Goal: Information Seeking & Learning: Get advice/opinions

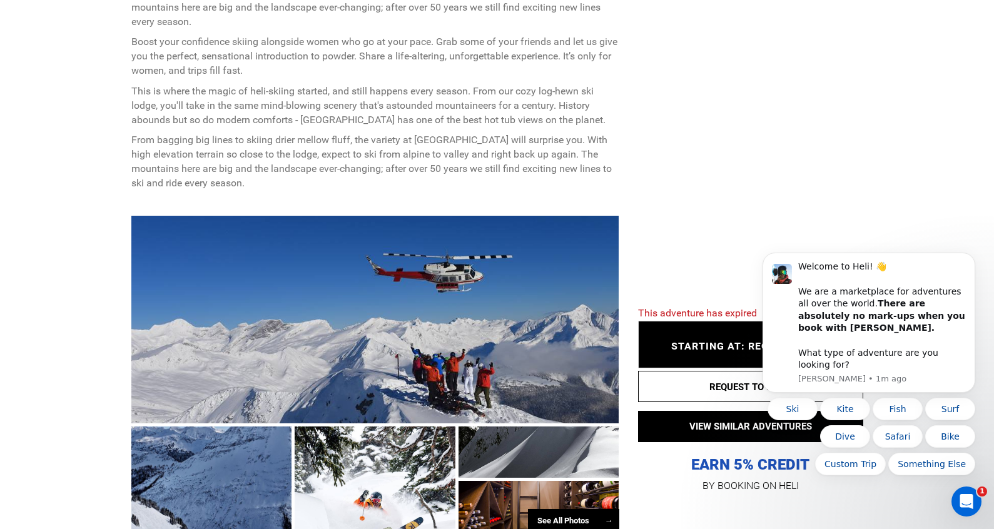
scroll to position [583, 0]
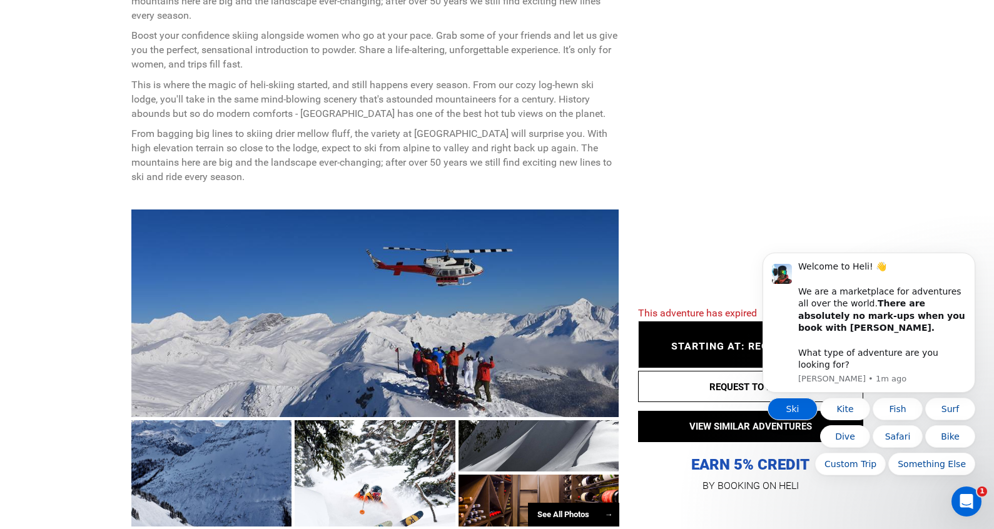
click at [793, 413] on button "Ski" at bounding box center [792, 409] width 50 height 23
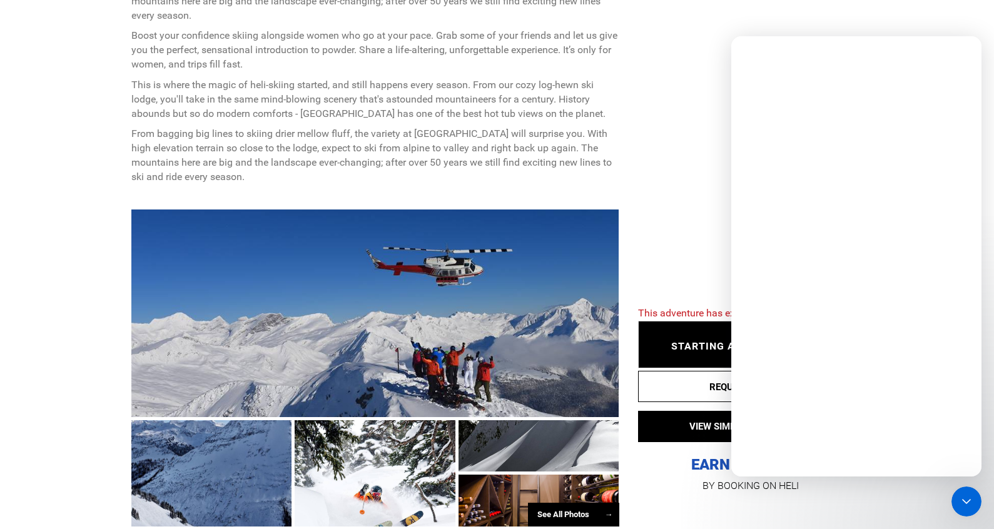
scroll to position [0, 0]
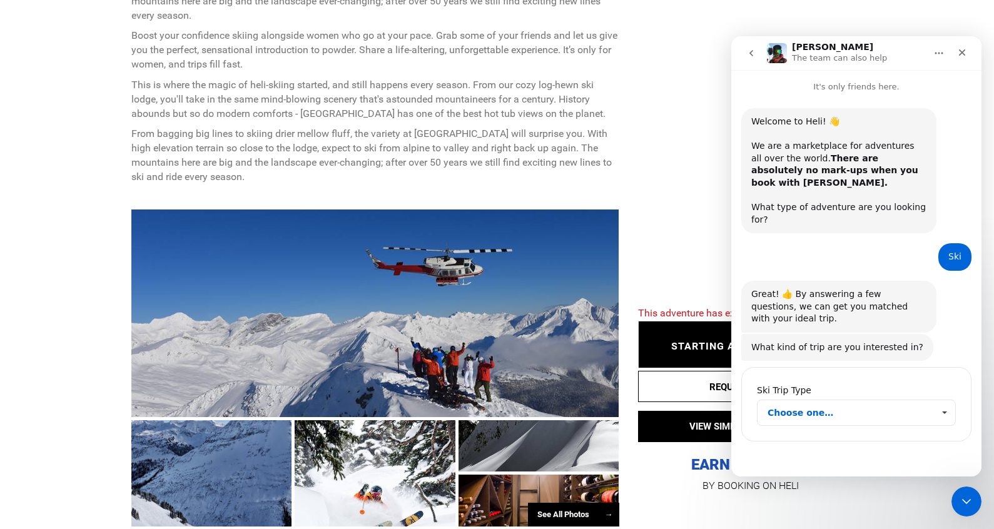
click at [837, 400] on span "Choose one…" at bounding box center [850, 412] width 166 height 25
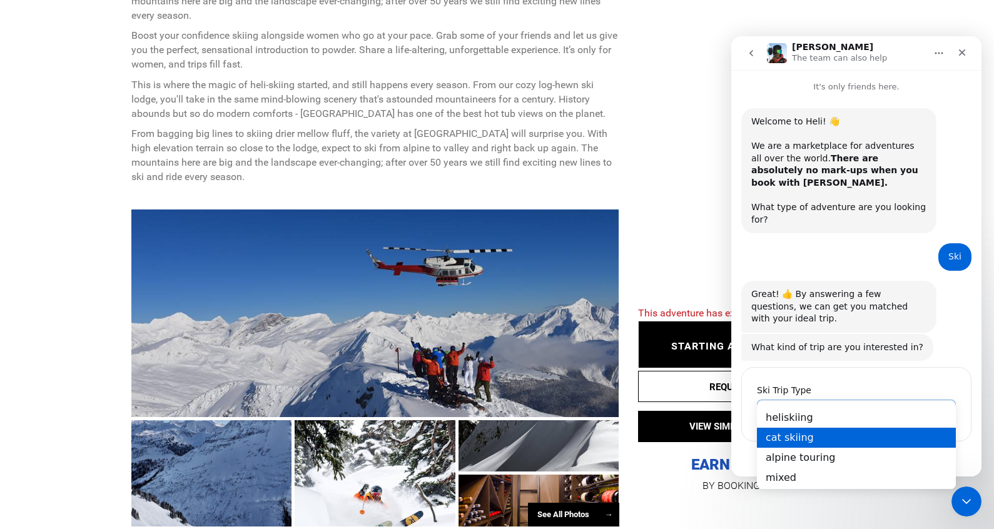
scroll to position [25, 0]
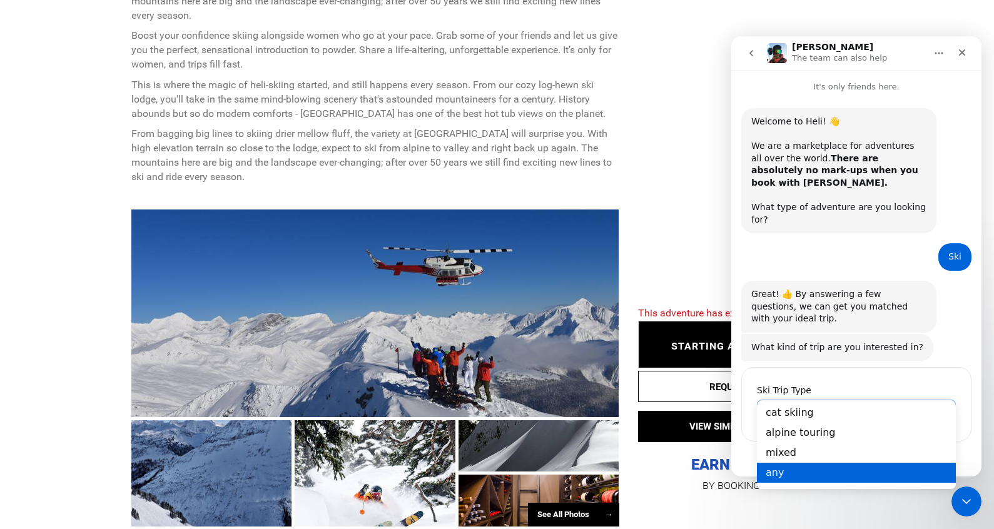
click at [803, 468] on div "any" at bounding box center [856, 473] width 199 height 20
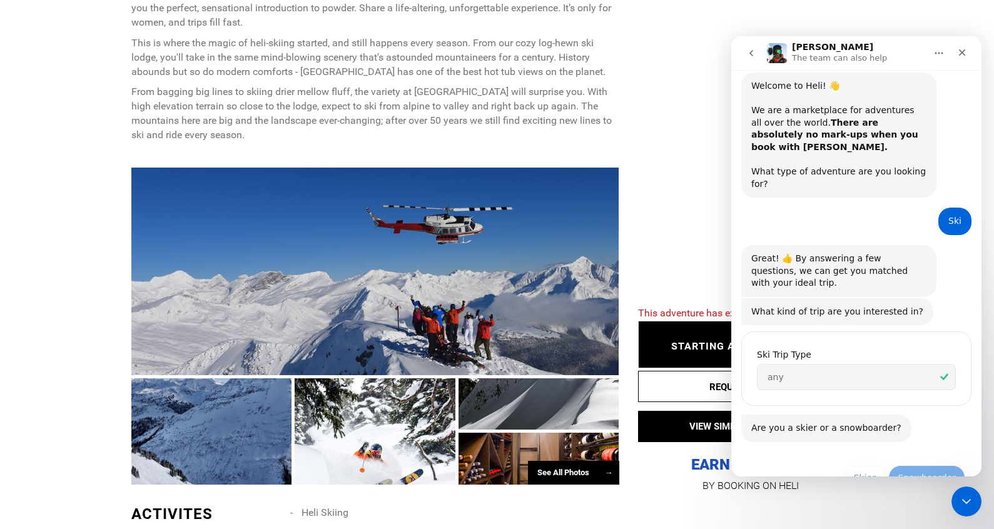
scroll to position [46, 0]
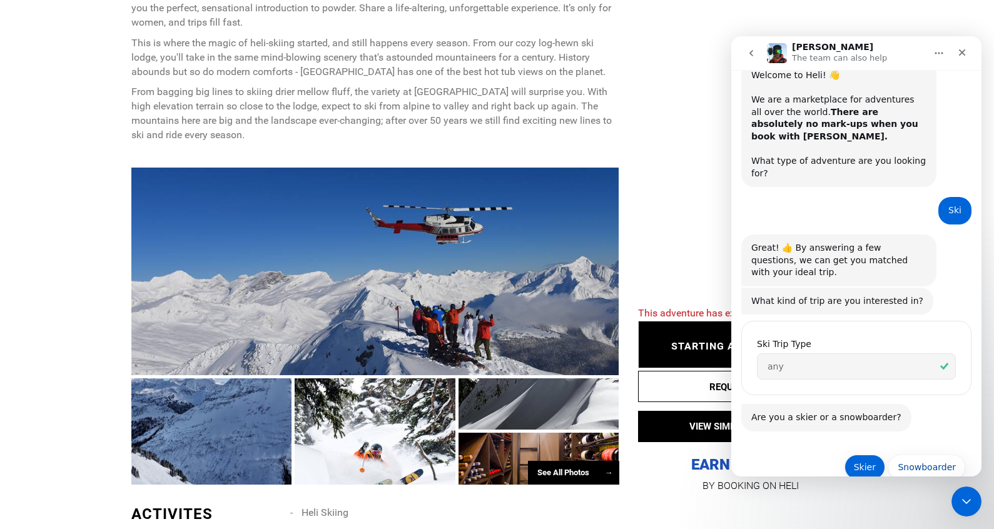
click at [873, 455] on button "Skier" at bounding box center [864, 467] width 41 height 25
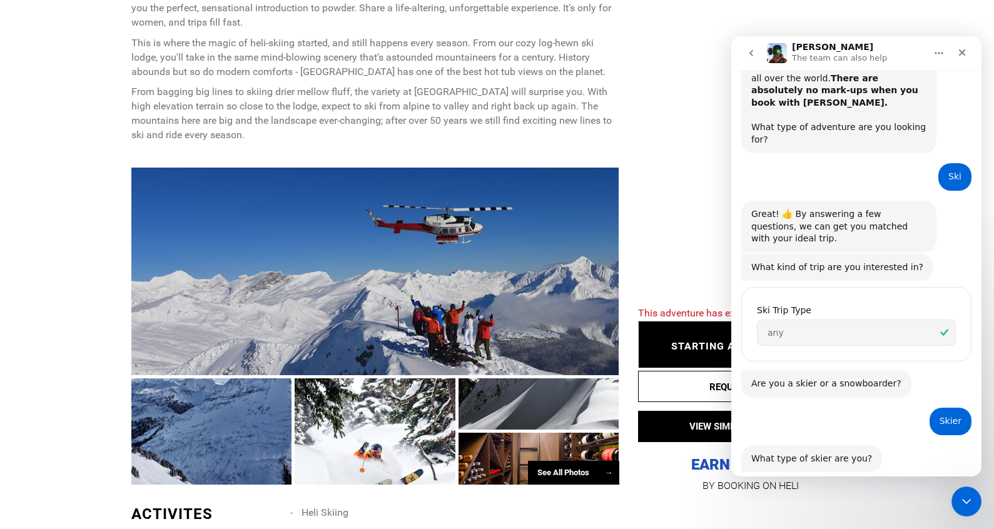
scroll to position [165, 0]
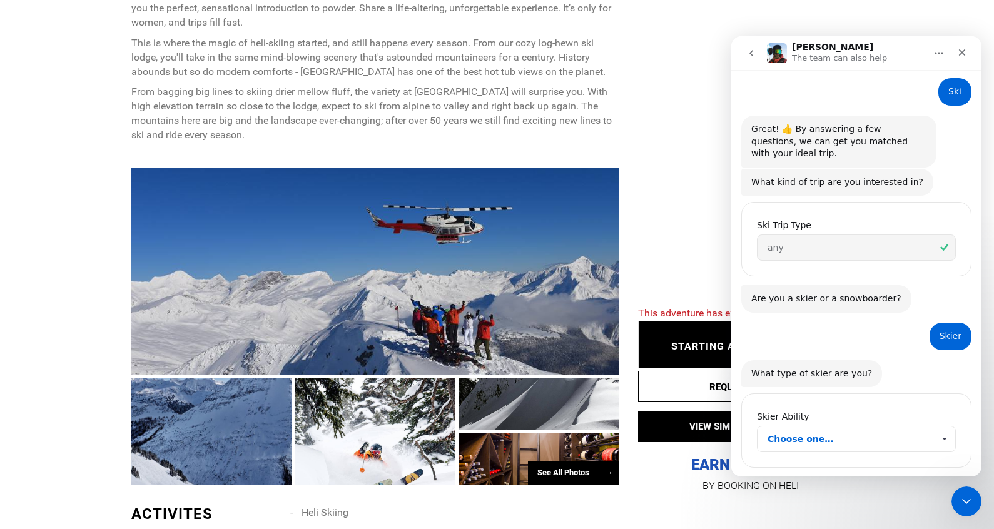
click at [838, 426] on span "Choose one…" at bounding box center [850, 438] width 166 height 25
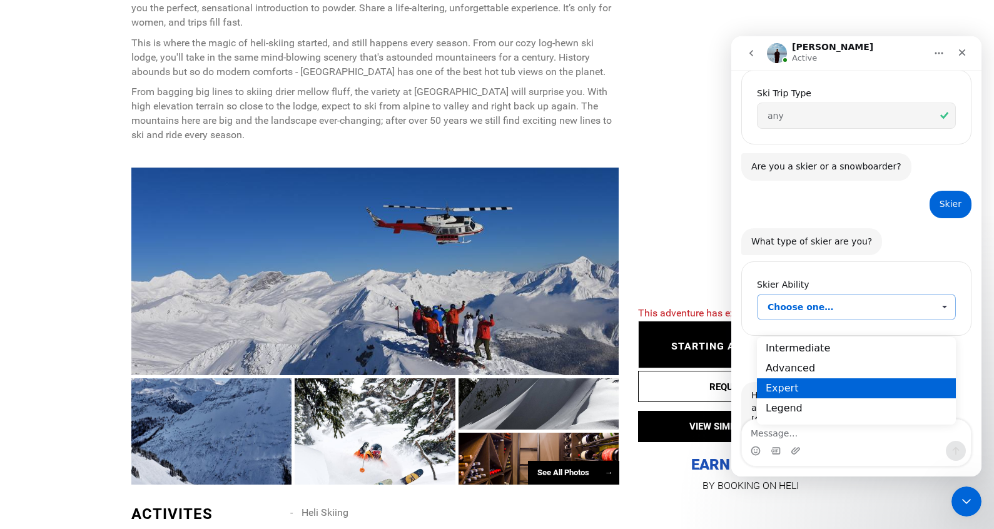
scroll to position [301, 0]
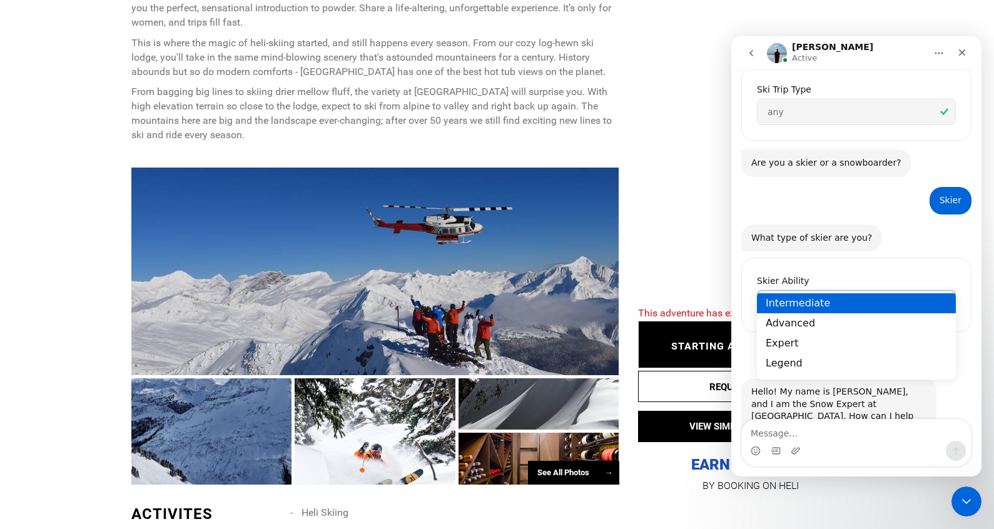
click at [824, 304] on div "Intermediate" at bounding box center [856, 303] width 199 height 20
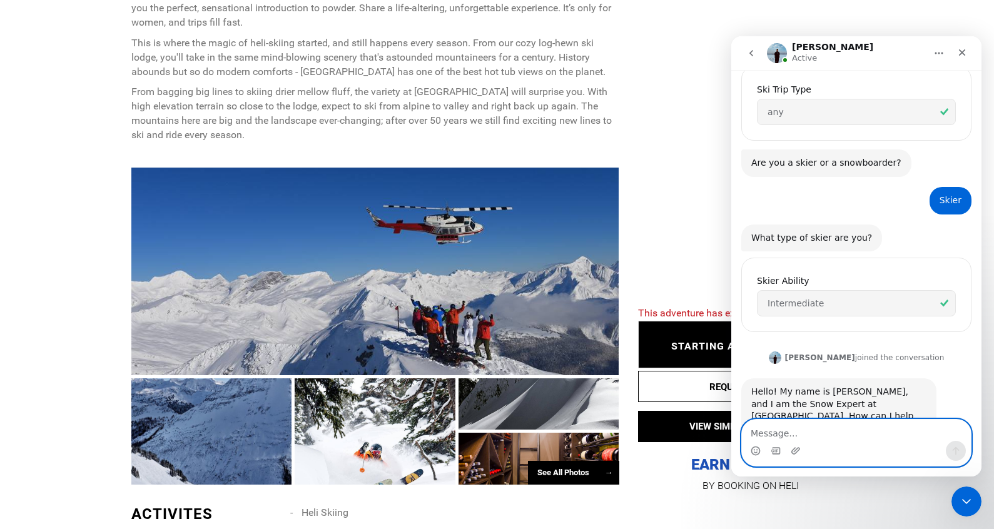
click at [835, 430] on textarea "Message…" at bounding box center [856, 430] width 229 height 21
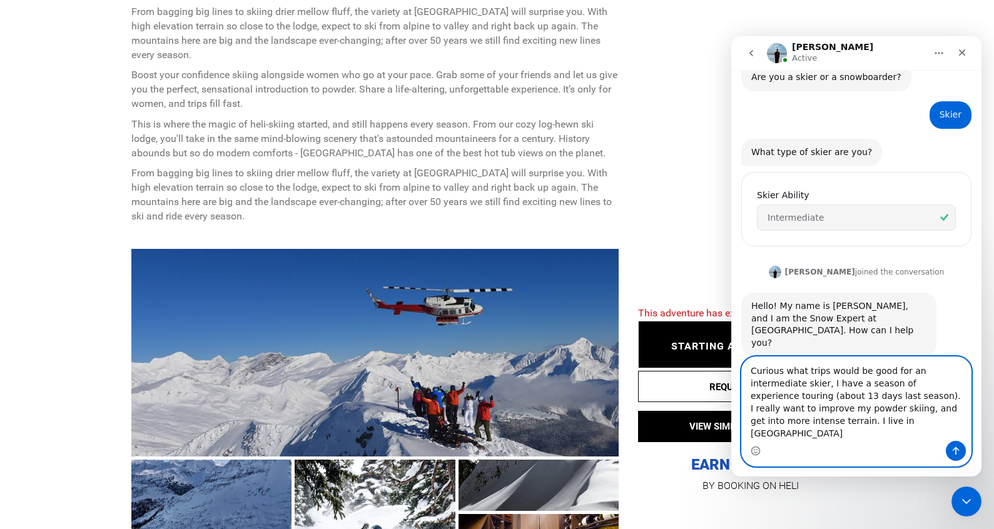
scroll to position [399, 0]
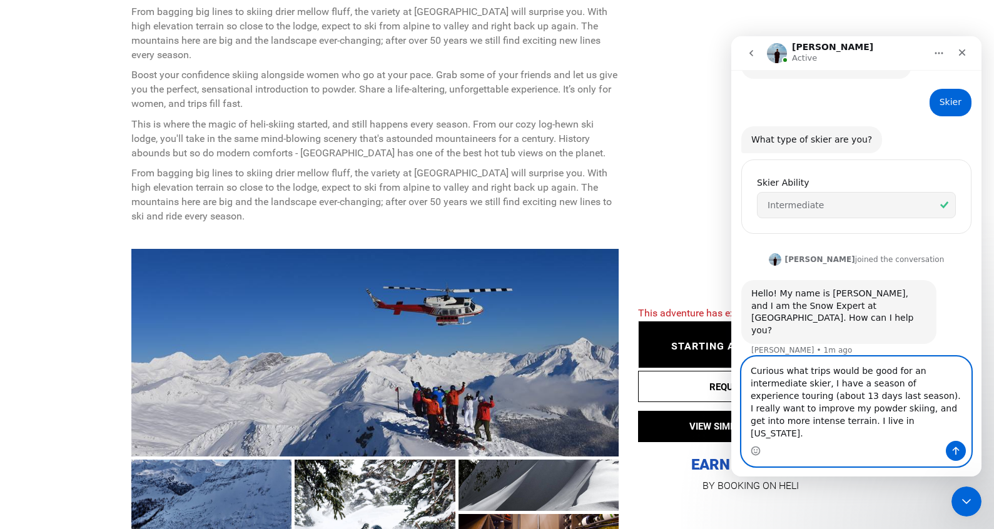
type textarea "Curious what trips would be good for an intermediate skier, I have a season of …"
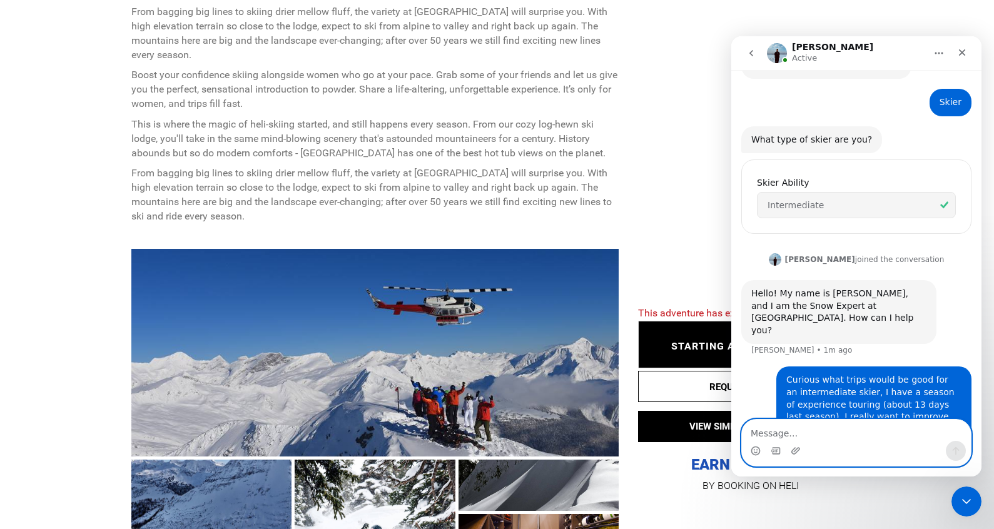
scroll to position [447, 0]
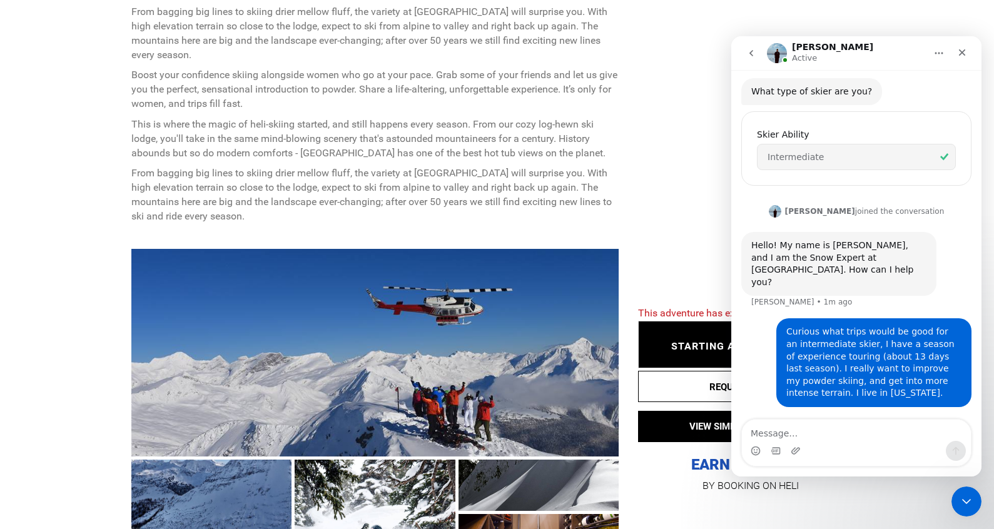
click at [870, 62] on div "Jake Active" at bounding box center [846, 54] width 159 height 22
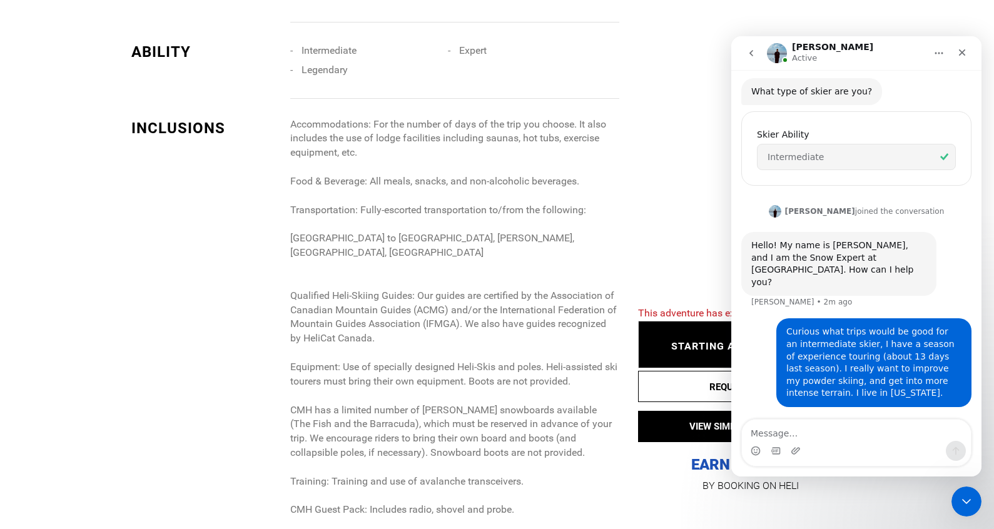
scroll to position [1147, 0]
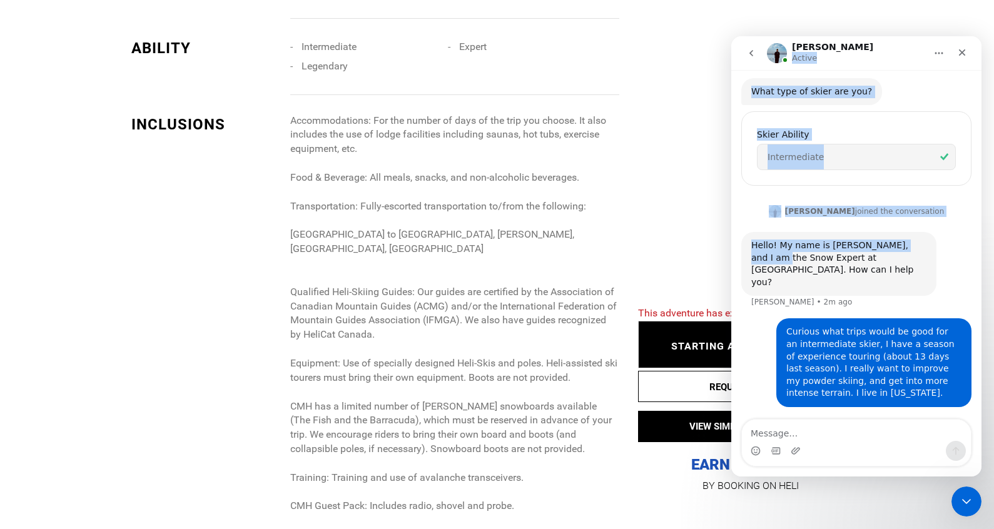
drag, startPoint x: 889, startPoint y: 51, endPoint x: 705, endPoint y: 236, distance: 260.9
click html "[PERSON_NAME] Active It's only friends here. Welcome to [GEOGRAPHIC_DATA]! 👋 We…"
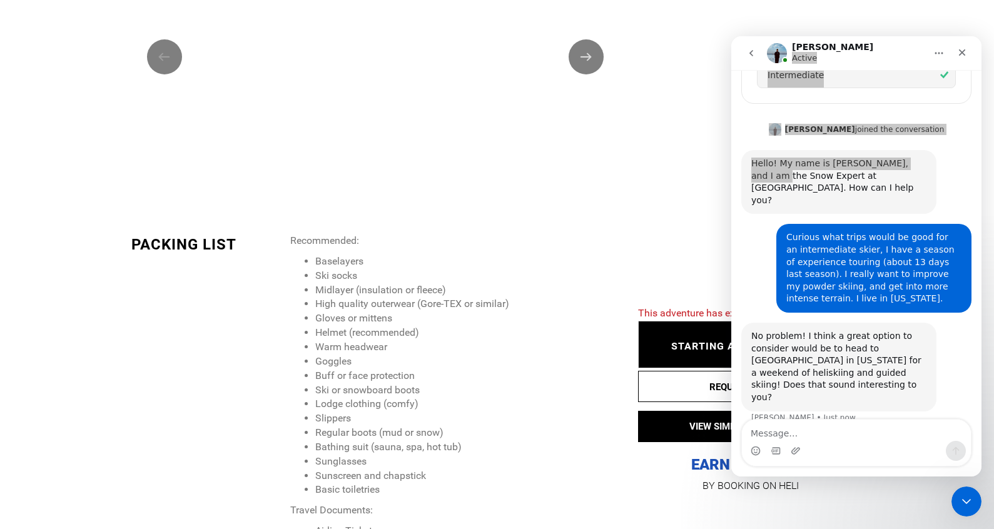
scroll to position [533, 0]
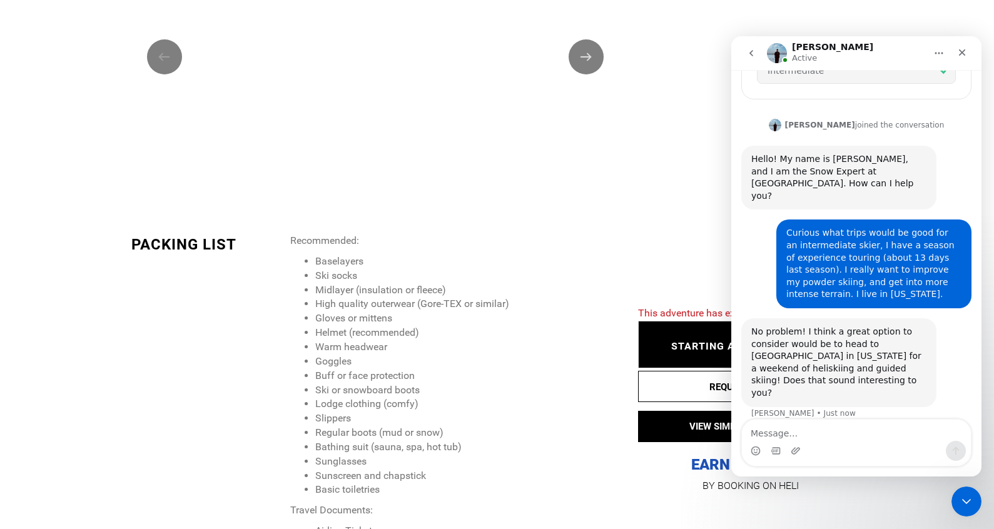
click at [831, 444] on div "Intercom messenger" at bounding box center [856, 451] width 229 height 20
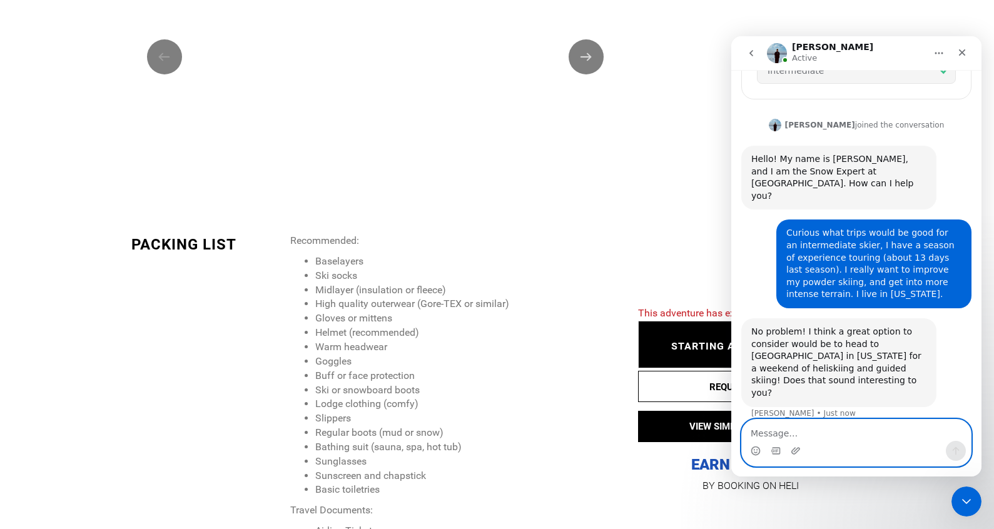
click at [822, 428] on textarea "Message…" at bounding box center [856, 430] width 229 height 21
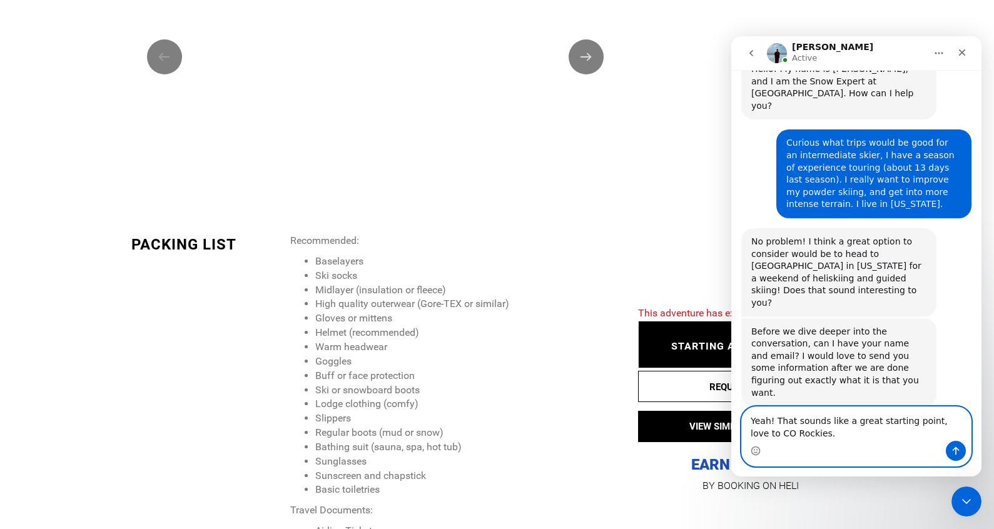
scroll to position [575, 0]
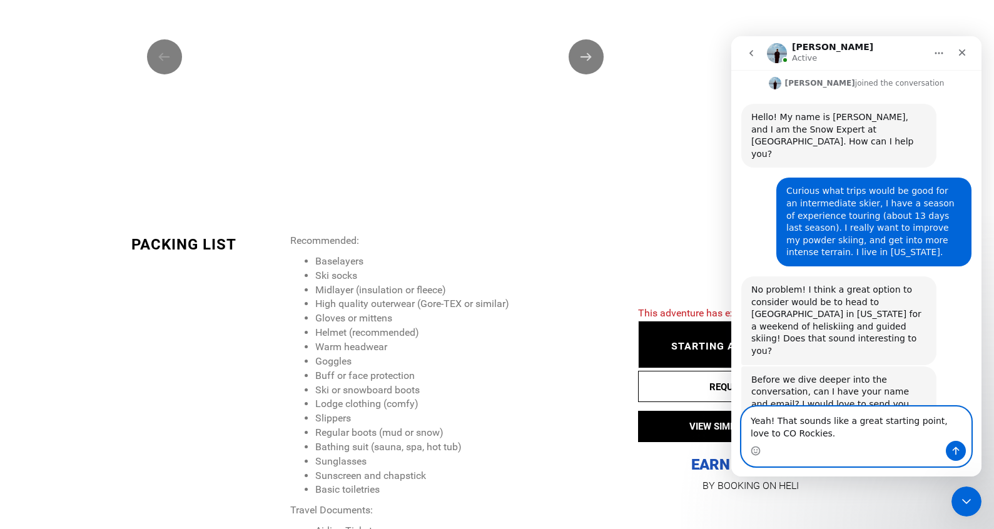
click at [956, 419] on textarea "Yeah! That sounds like a great starting point, love to CO Rockies." at bounding box center [856, 424] width 229 height 34
click at [911, 430] on textarea "Yeah! That sounds like a great starting point, love the CO Rockies." at bounding box center [856, 424] width 229 height 34
type textarea "Yeah! That sounds like a great starting point, love the CO Rockies."
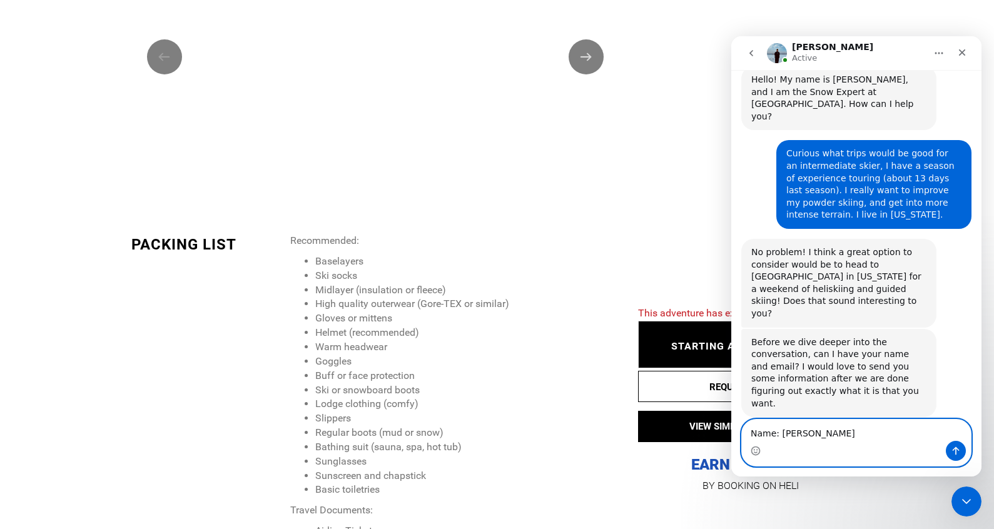
type textarea "Name: [PERSON_NAME]"
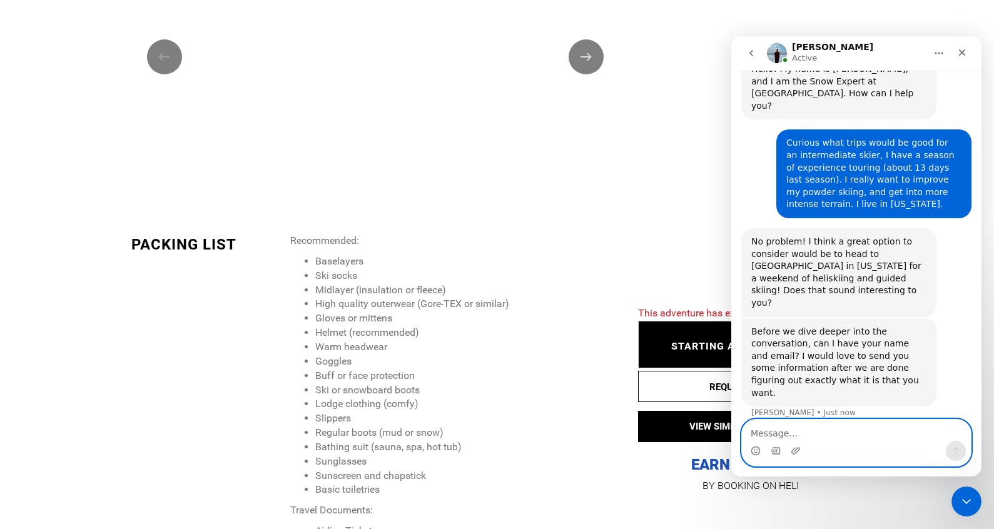
scroll to position [641, 0]
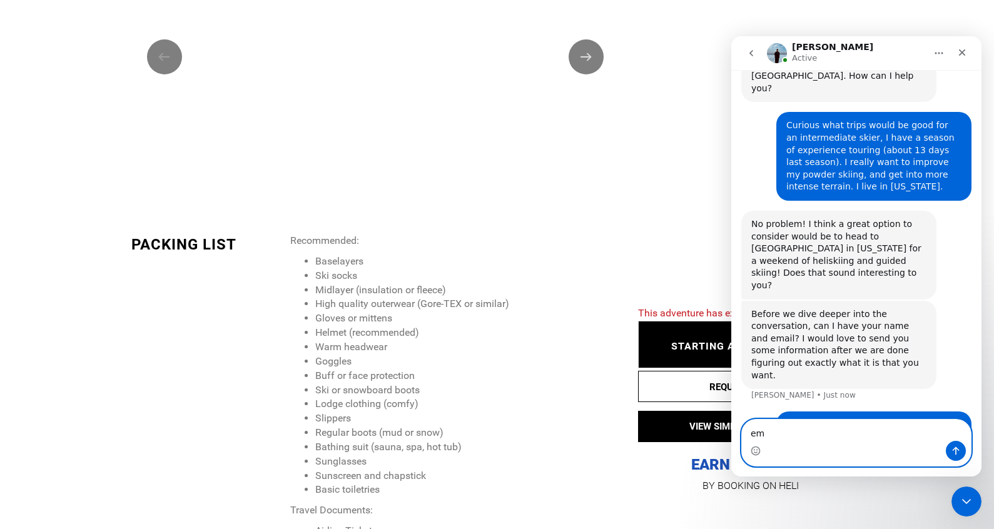
type textarea "e"
type textarea "Email: [EMAIL_ADDRESS][PERSON_NAME][DOMAIN_NAME]"
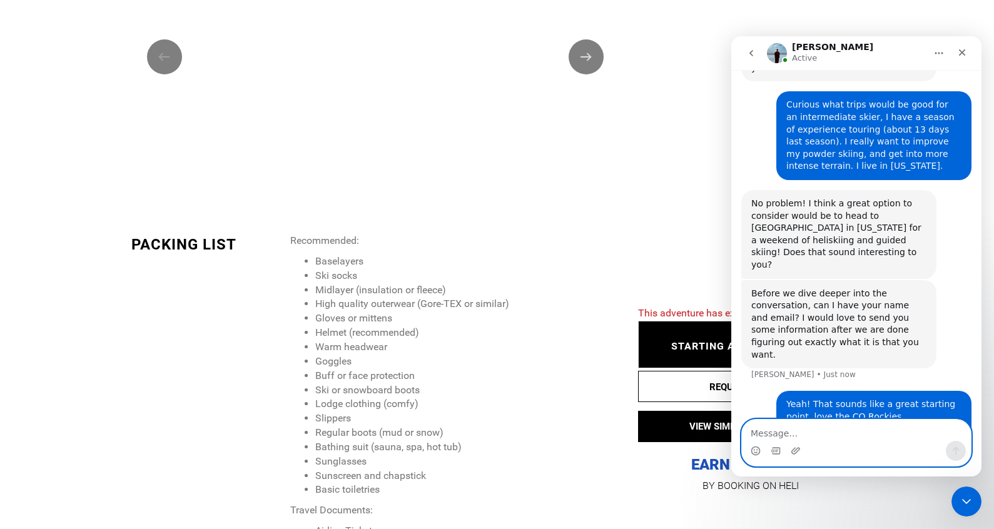
scroll to position [670, 0]
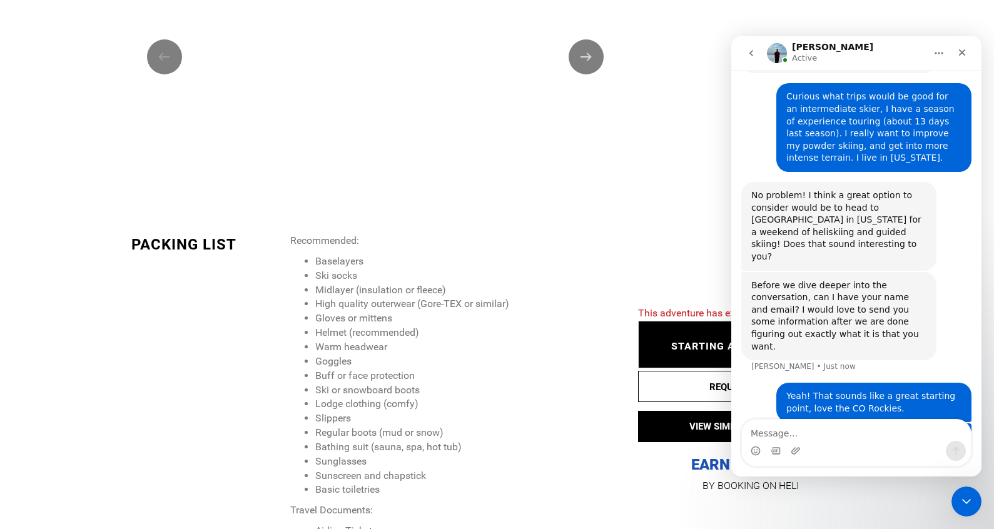
click at [796, 452] on div "Email: [EMAIL_ADDRESS][PERSON_NAME][DOMAIN_NAME] • Just now" at bounding box center [856, 479] width 230 height 54
click at [775, 433] on textarea "Message…" at bounding box center [856, 430] width 229 height 21
click at [476, 259] on li "Baselayers" at bounding box center [466, 261] width 303 height 14
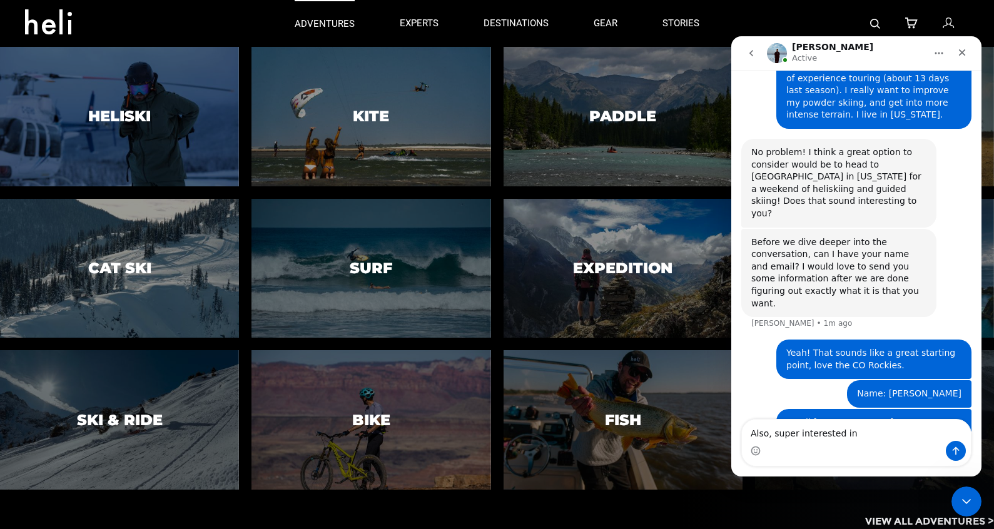
scroll to position [718, 0]
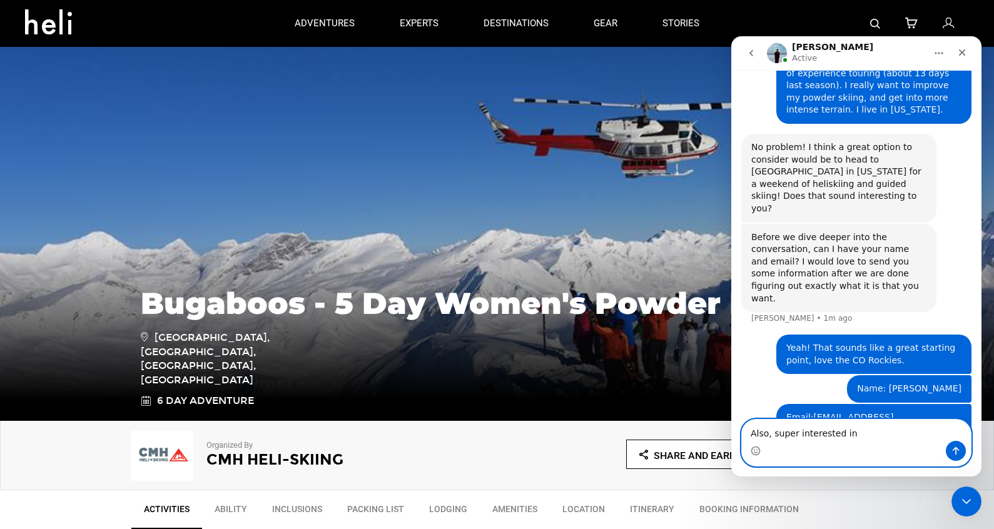
click at [887, 433] on textarea "Also, super interested in" at bounding box center [856, 430] width 229 height 21
type textarea "Also, super interested if you do any trips in [GEOGRAPHIC_DATA]."
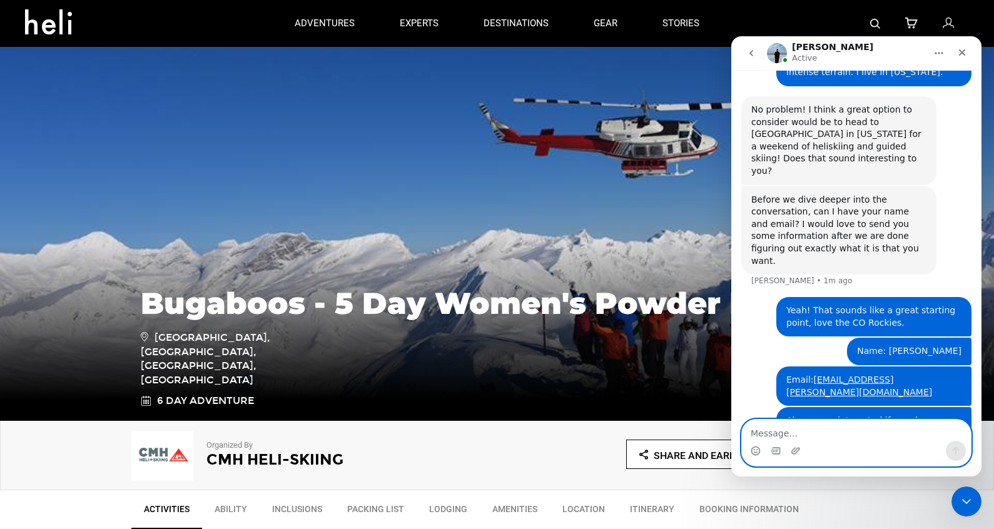
scroll to position [758, 0]
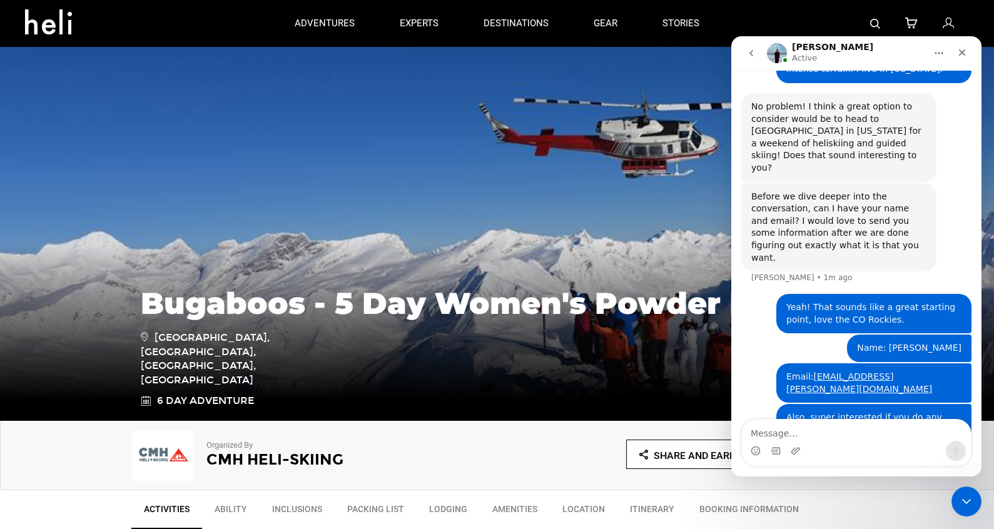
click at [887, 191] on div "Before we dive deeper into the conversation, can I have your name and email? I …" at bounding box center [838, 228] width 175 height 74
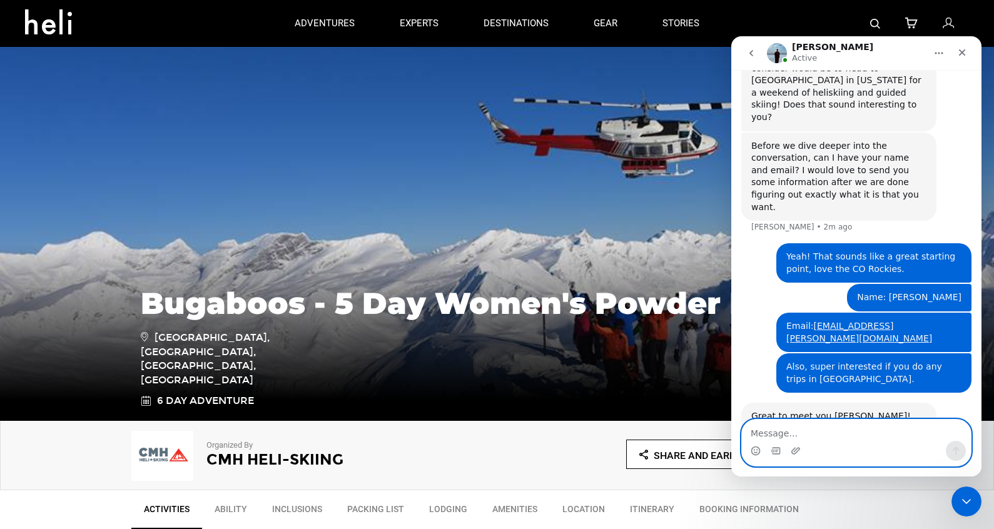
click at [797, 425] on textarea "Message…" at bounding box center [856, 430] width 229 height 21
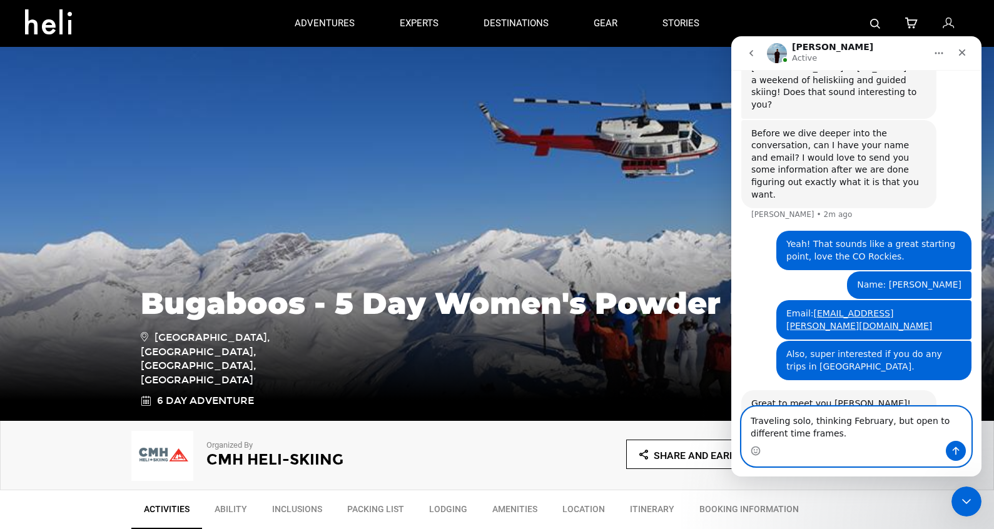
type textarea "Traveling solo, thinking February, but open to different time frames."
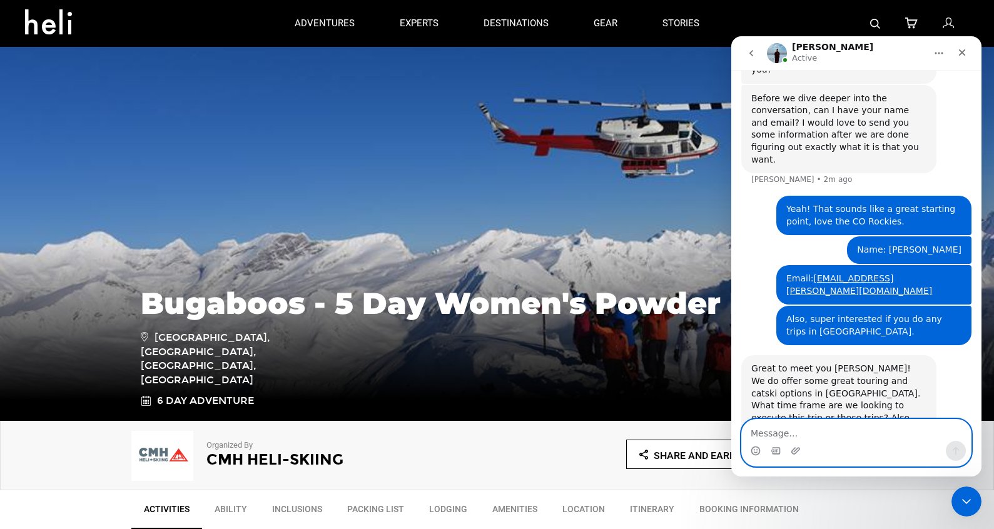
scroll to position [859, 0]
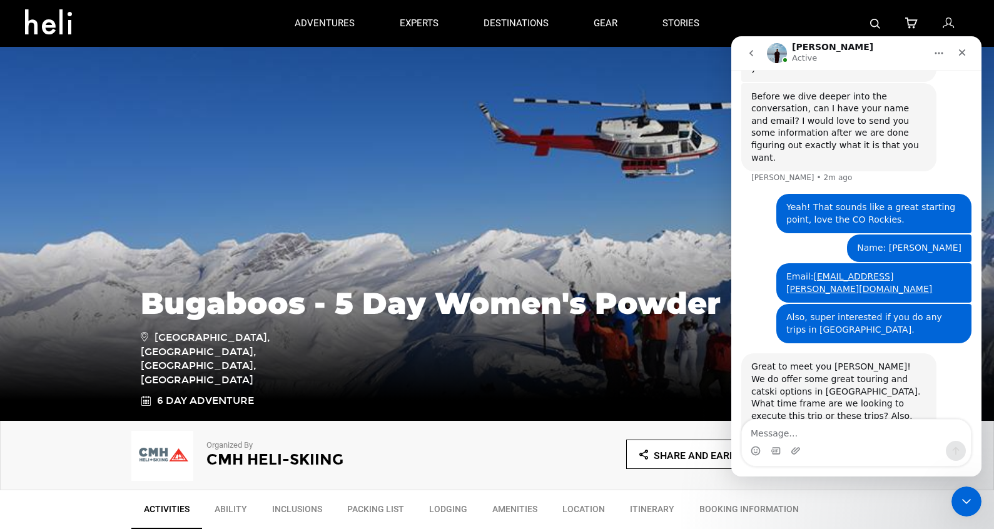
click at [849, 353] on div "Great to meet you [PERSON_NAME]! We do offer some great touring and catski opti…" at bounding box center [856, 408] width 230 height 111
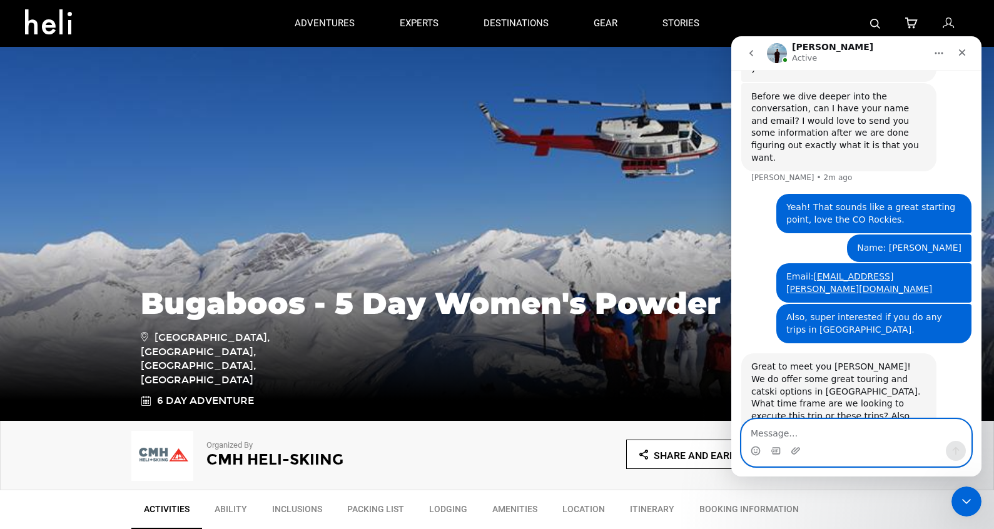
click at [810, 430] on textarea "Message…" at bounding box center [856, 430] width 229 height 21
type textarea "Also, [DEMOGRAPHIC_DATA] (I have a weird"
click at [865, 435] on textarea "Also, [DEMOGRAPHIC_DATA] (I have a weird" at bounding box center [856, 430] width 229 height 21
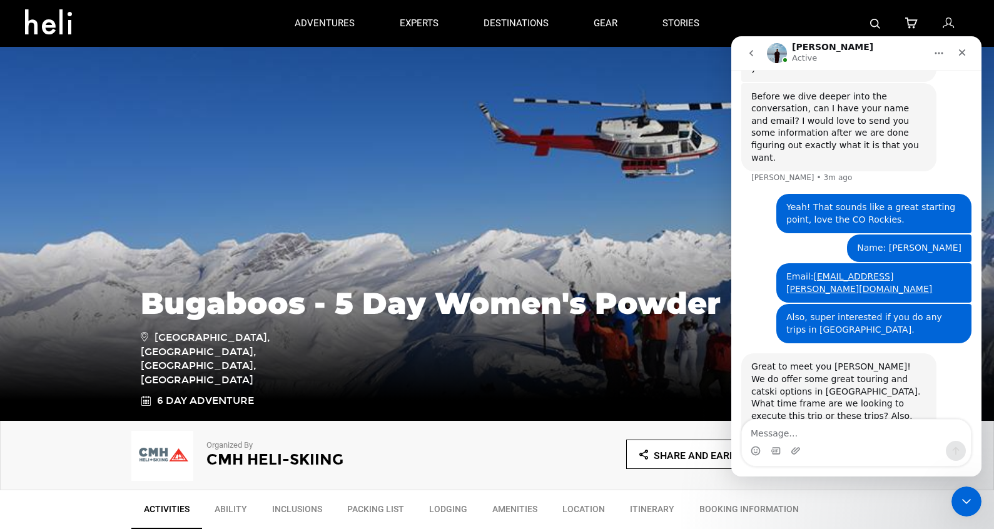
click at [840, 356] on div "Great to meet you [PERSON_NAME]! We do offer some great touring and catski opti…" at bounding box center [856, 408] width 230 height 111
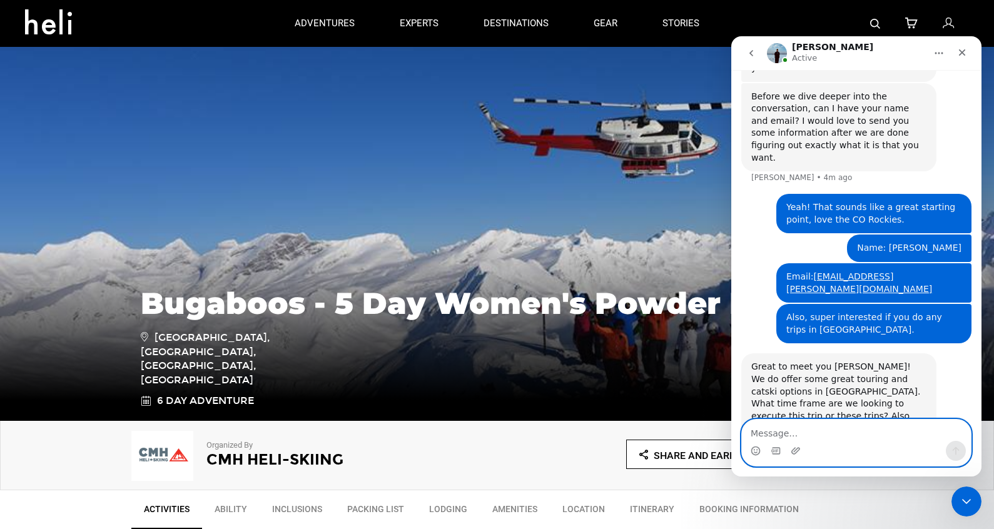
click at [798, 430] on textarea "Message…" at bounding box center [856, 430] width 229 height 21
type textarea "Also interested"
click at [798, 435] on textarea "Also interested" at bounding box center [856, 430] width 229 height 21
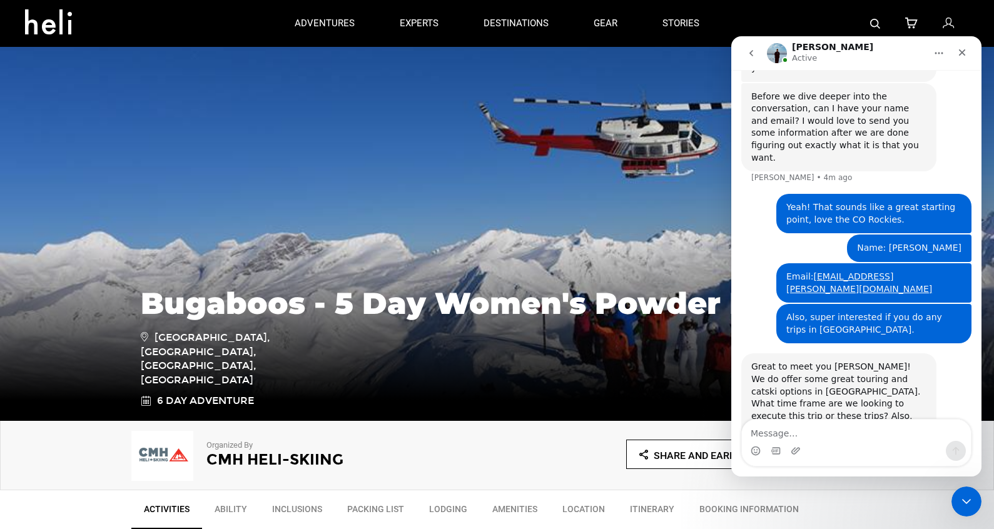
click at [758, 465] on div "Traveling solo, thinking February, but open to different time frames. [GEOGRAPH…" at bounding box center [856, 492] width 230 height 54
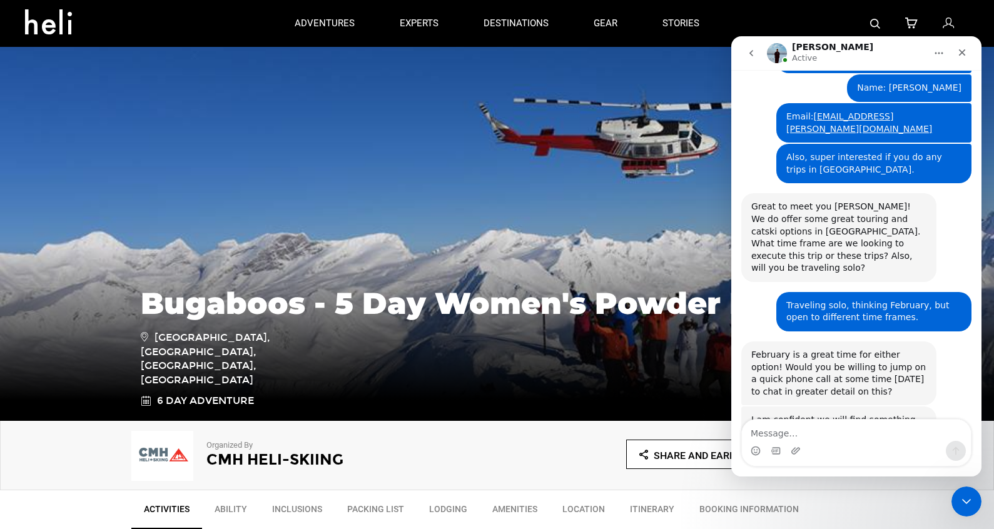
scroll to position [1022, 0]
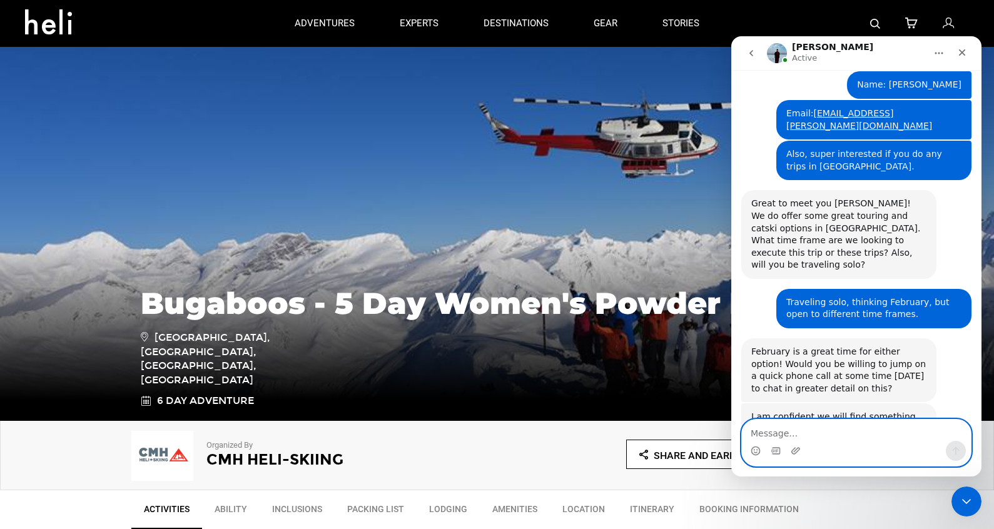
click at [854, 433] on textarea "Message…" at bounding box center [856, 430] width 229 height 21
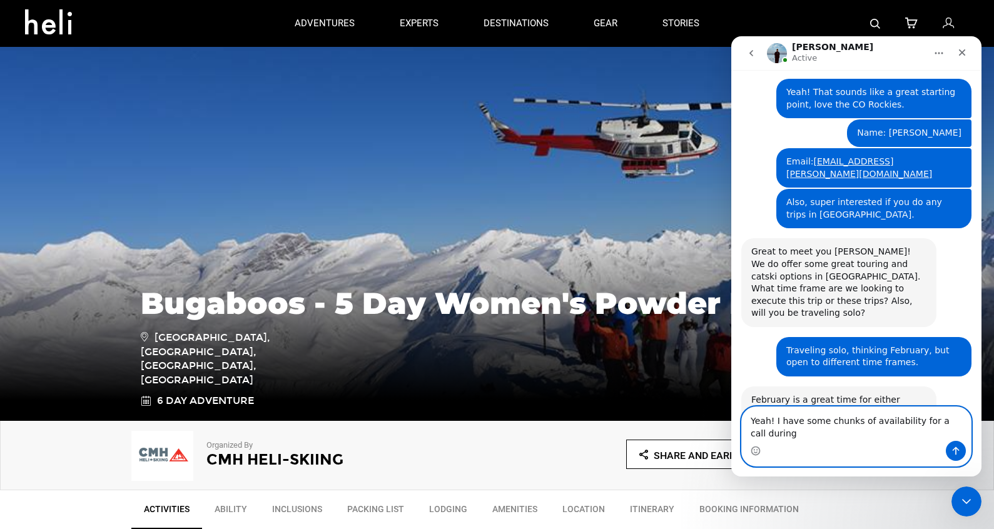
scroll to position [986, 0]
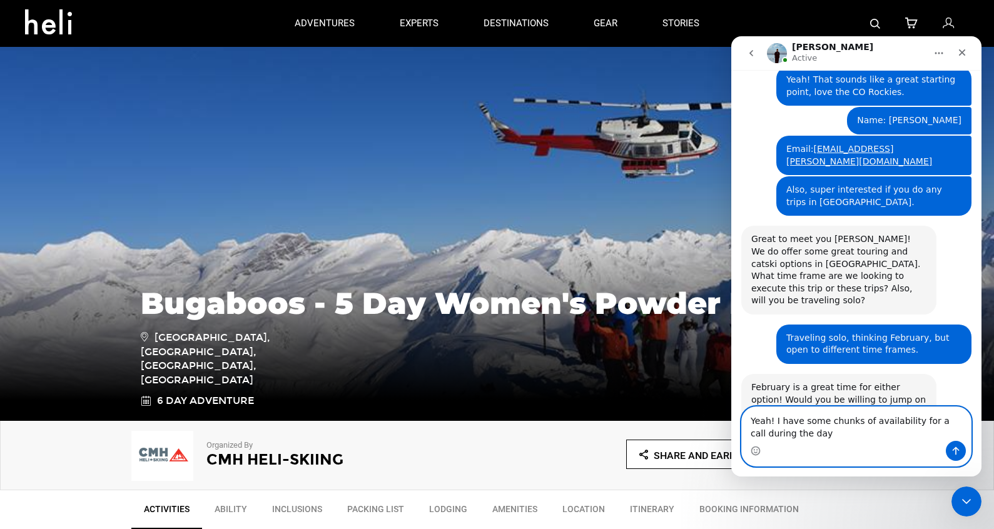
type textarea "Yeah! I have some chunks of availability for a call during the day"
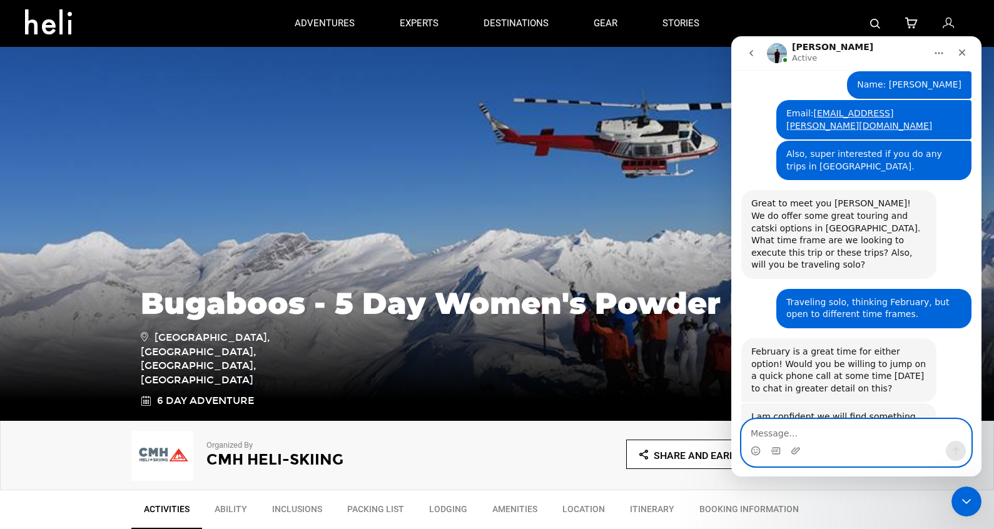
scroll to position [1023, 0]
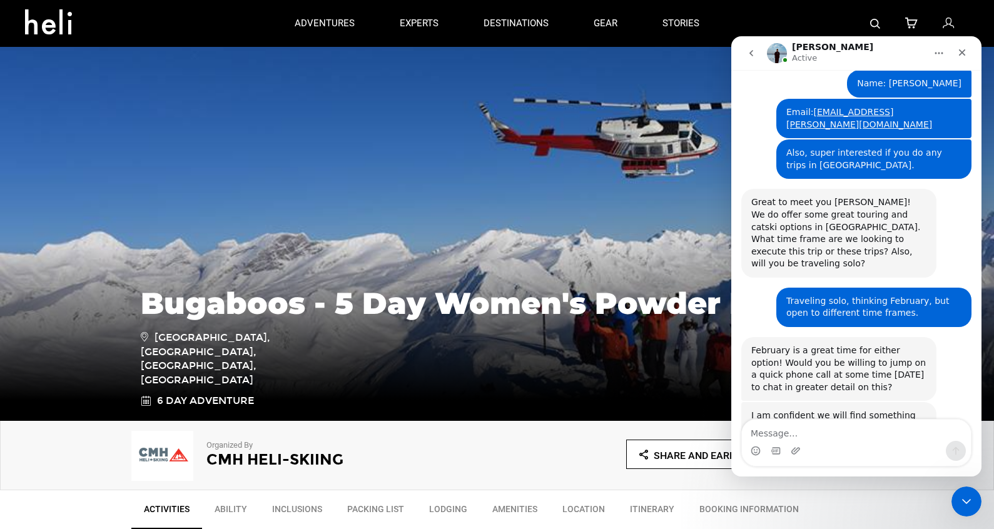
click at [748, 465] on div "Yeah! I have some chunks of availability for a call during the day Tonada • Jus…" at bounding box center [856, 492] width 230 height 54
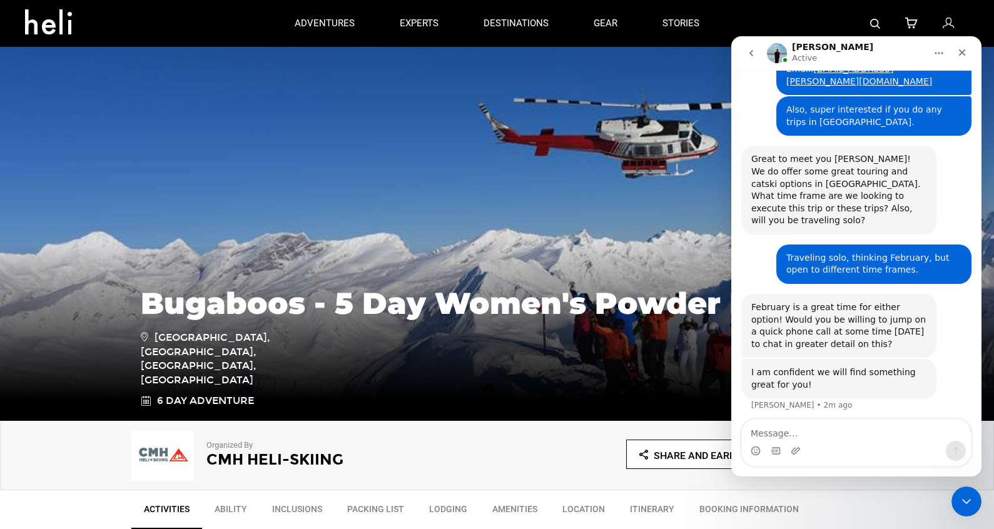
scroll to position [1071, 0]
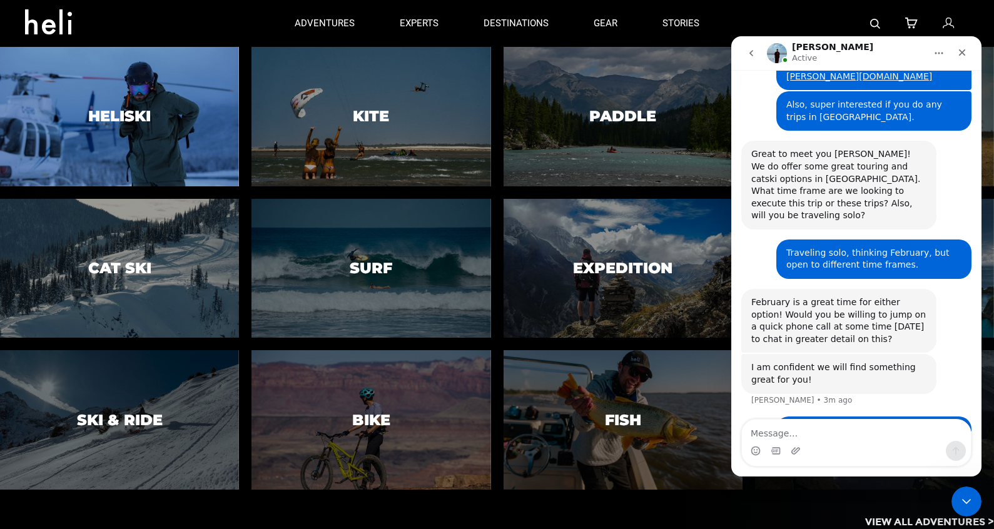
click at [112, 123] on h3 "Heliski" at bounding box center [119, 116] width 63 height 16
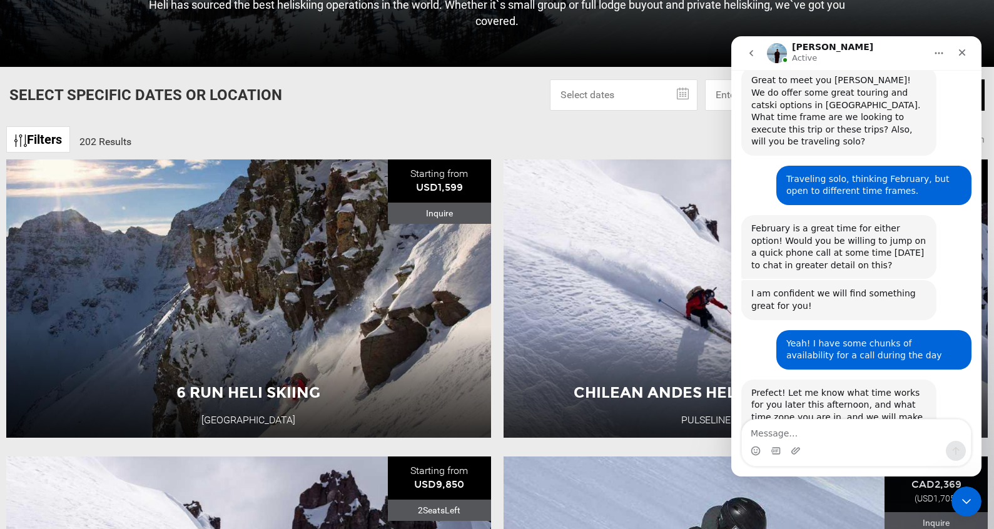
scroll to position [1145, 0]
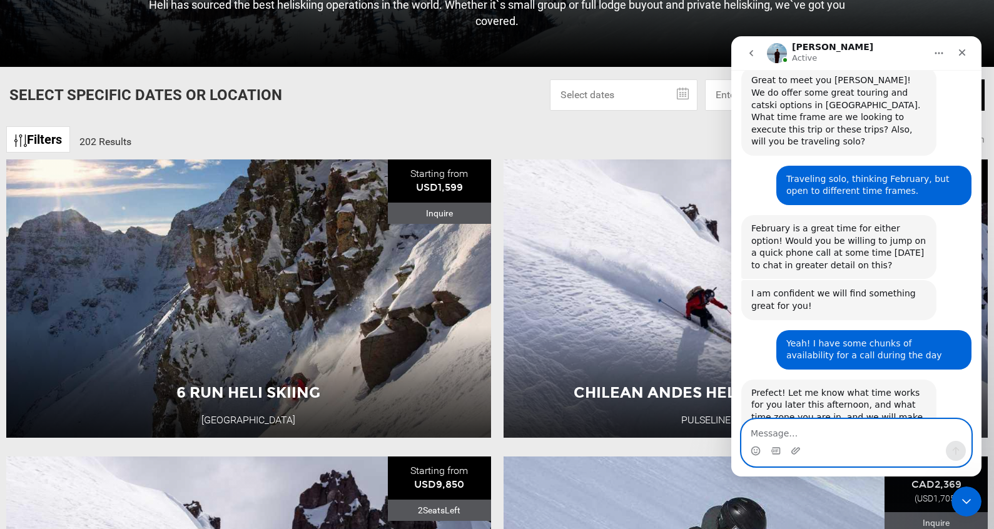
click at [794, 424] on textarea "Message…" at bounding box center [856, 430] width 229 height 21
type textarea "1:00pm Mountain Time I have free"
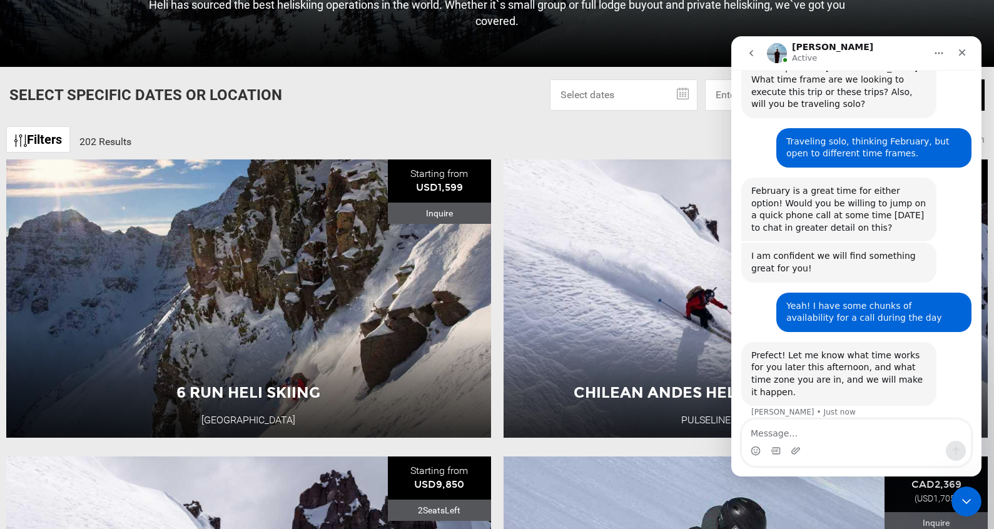
click at [762, 428] on div "1:00pm Mountain Time I have free Tonada • Just now" at bounding box center [856, 449] width 230 height 43
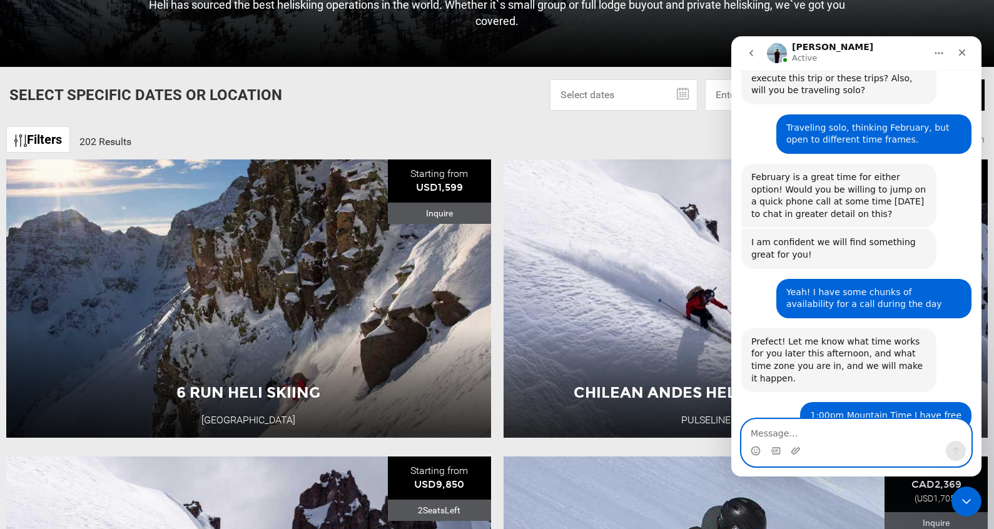
click at [852, 428] on textarea "Message…" at bounding box center [856, 430] width 229 height 21
type textarea "Awesome! [PHONE_NUMBER]"
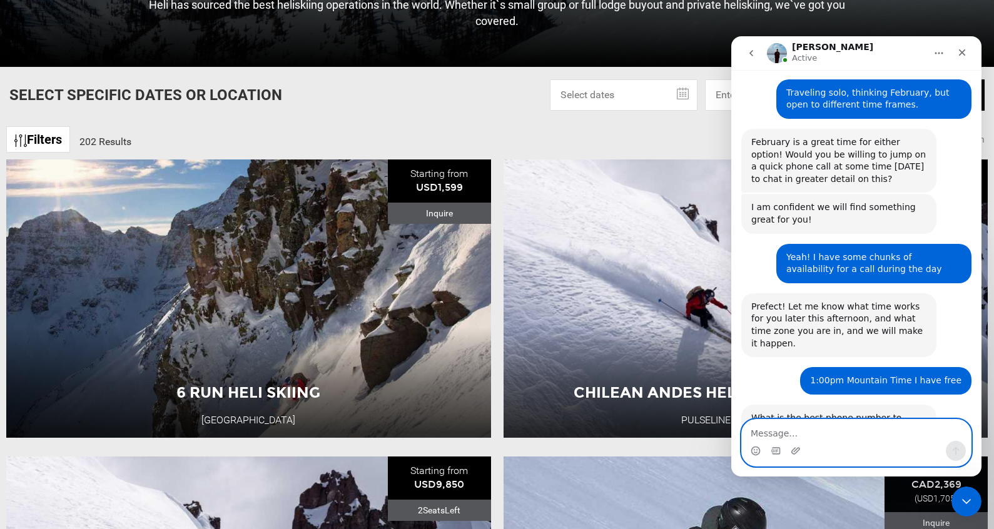
scroll to position [1233, 0]
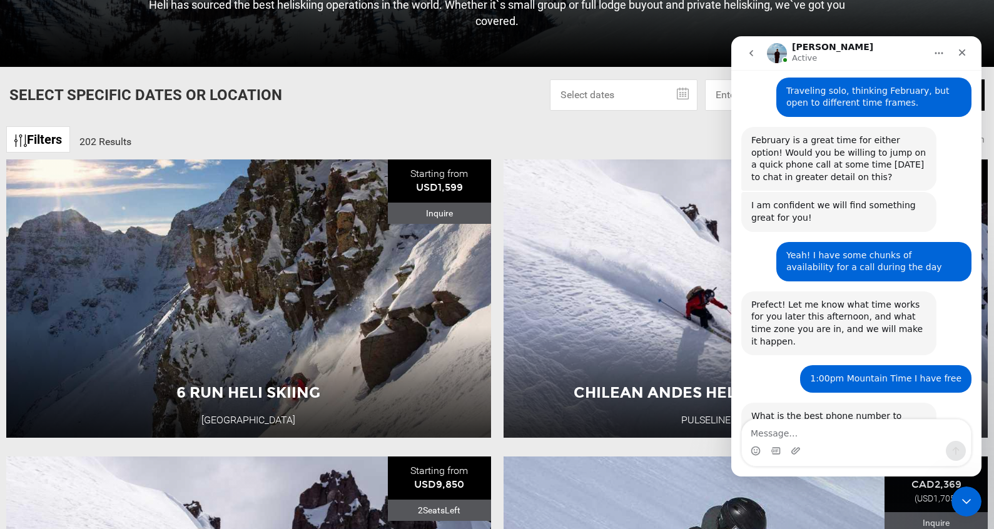
click at [817, 489] on div "Awesome! [PHONE_NUMBER] Tonada • Just now" at bounding box center [856, 510] width 230 height 43
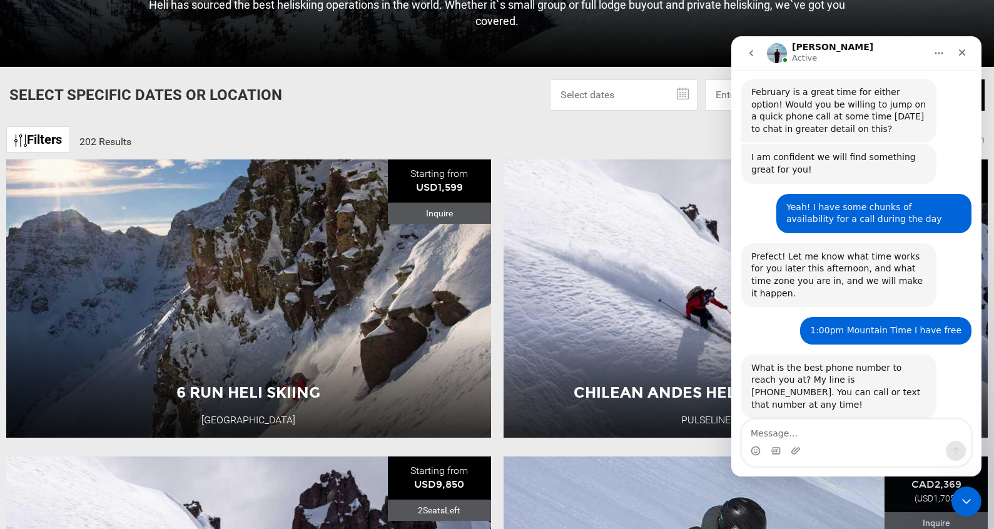
scroll to position [1295, 0]
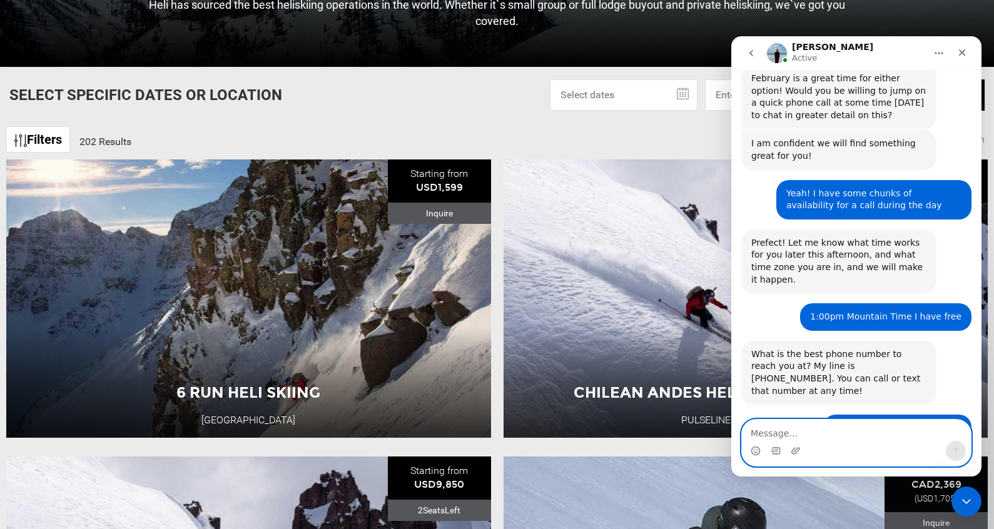
click at [776, 435] on textarea "Message…" at bounding box center [856, 430] width 229 height 21
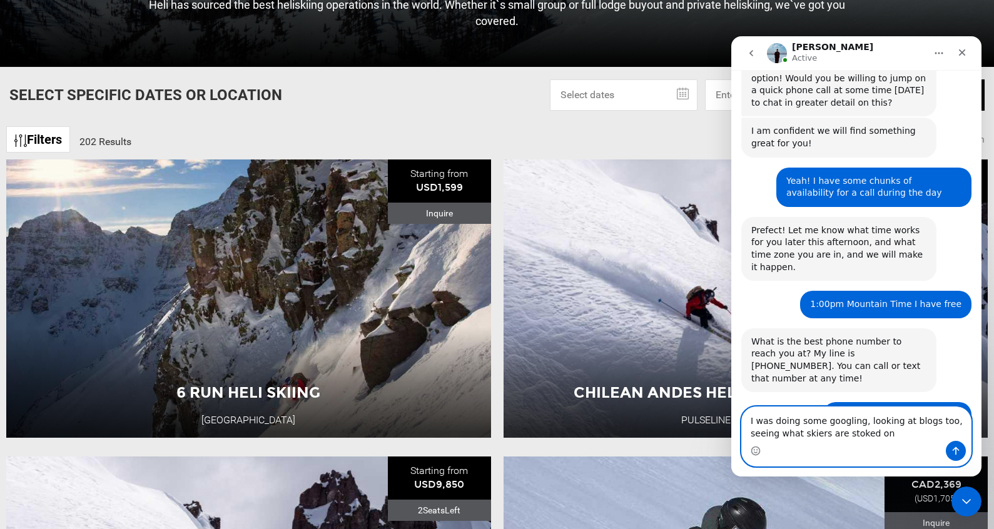
type textarea "I was doing some googling, looking at blogs too, seeing what skiers are stoked …"
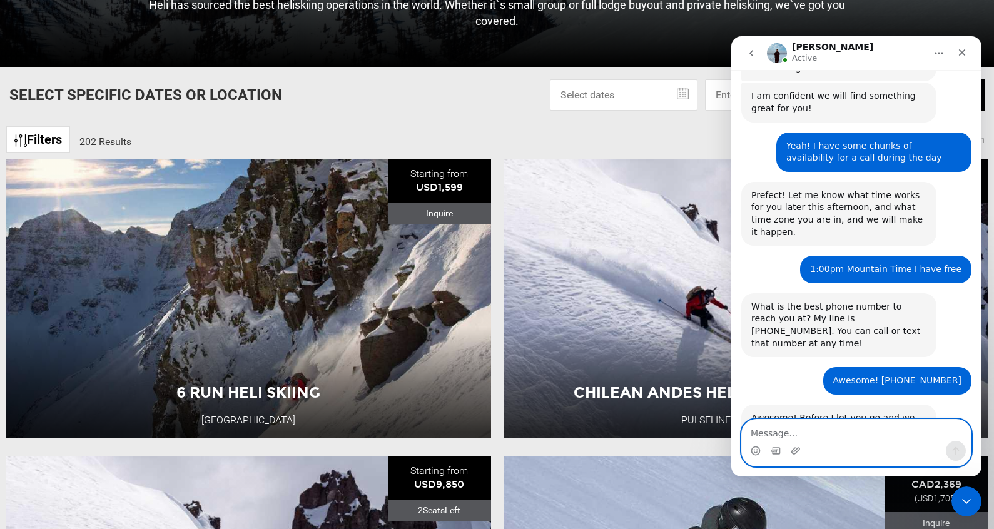
scroll to position [1344, 0]
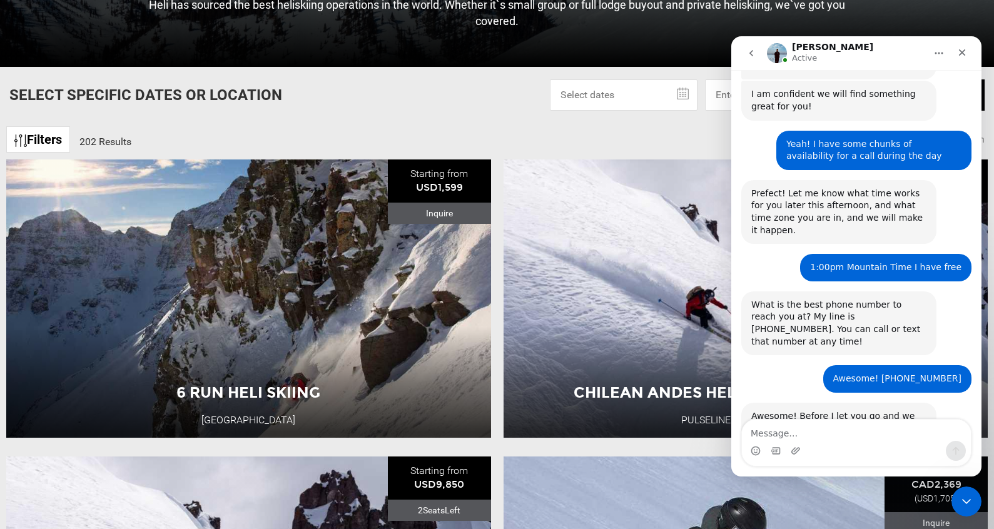
click at [778, 254] on div "1:00pm Mountain Time I have free Tonada • 5m ago" at bounding box center [856, 273] width 230 height 38
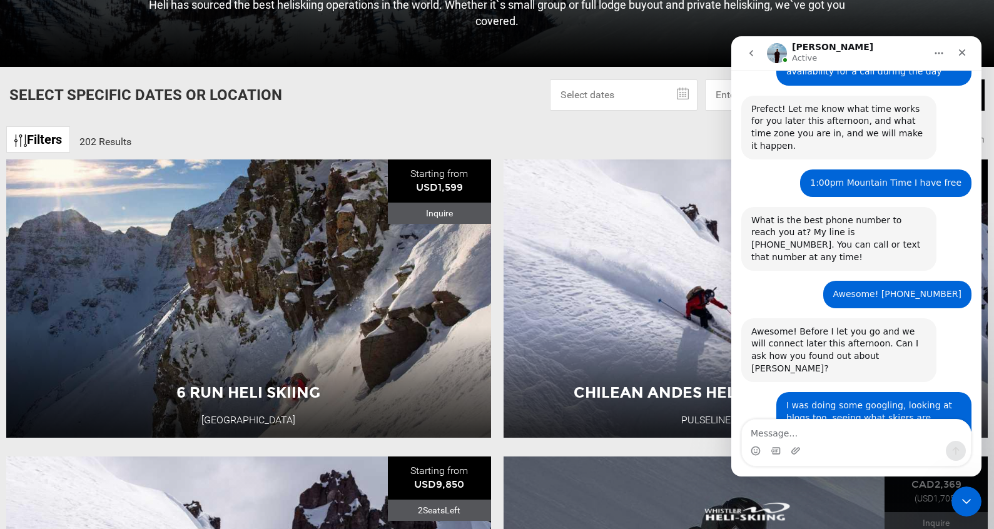
scroll to position [1431, 0]
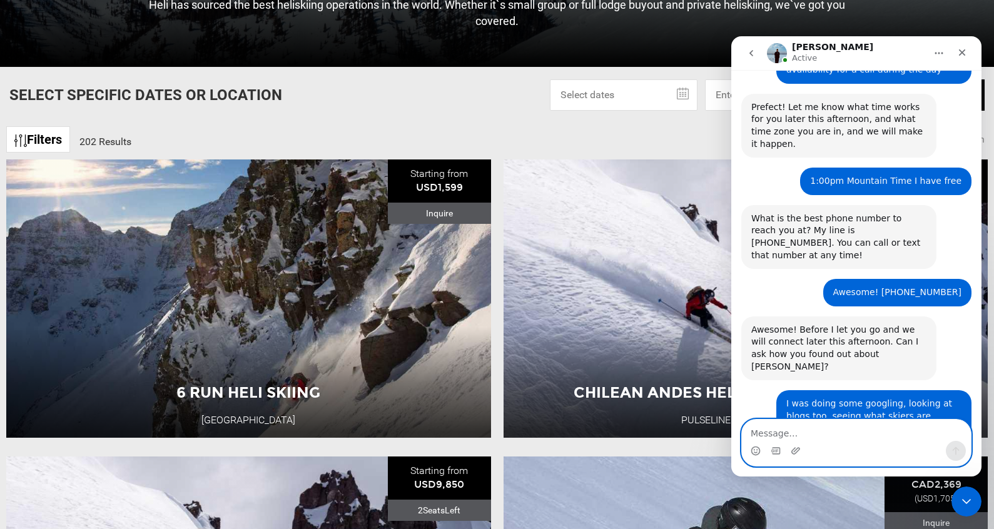
click at [769, 430] on textarea "Message…" at bounding box center [856, 430] width 229 height 21
type textarea "Awesome! Looking forward to it :)"
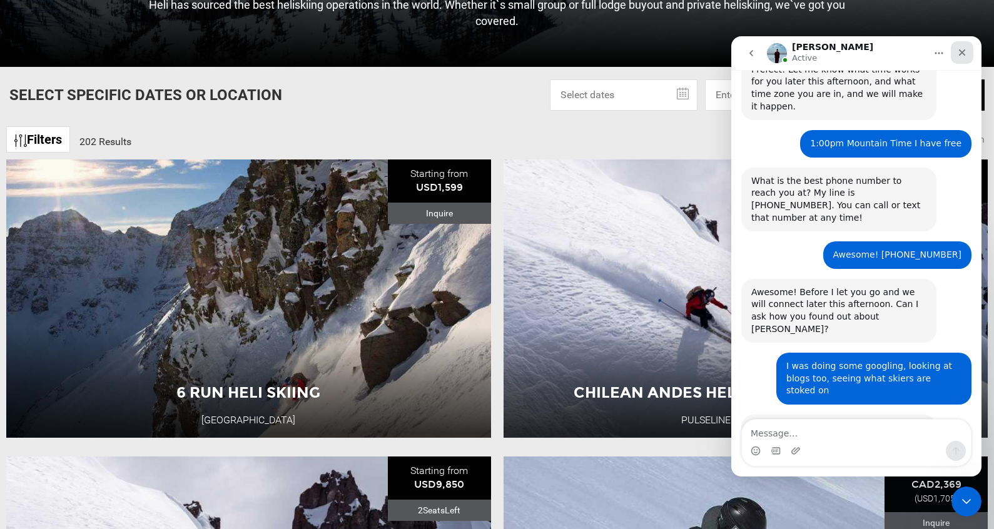
click at [963, 53] on icon "Close" at bounding box center [962, 52] width 7 height 7
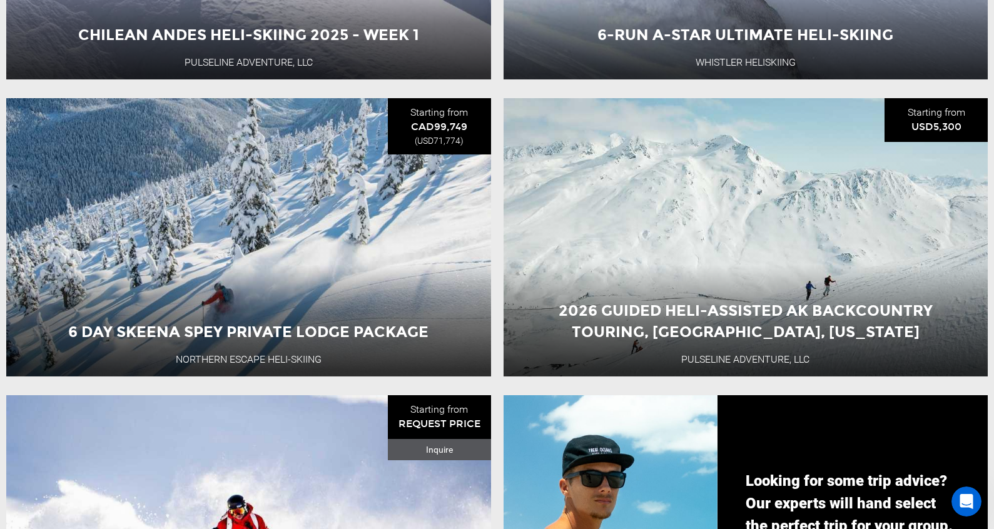
scroll to position [1066, 0]
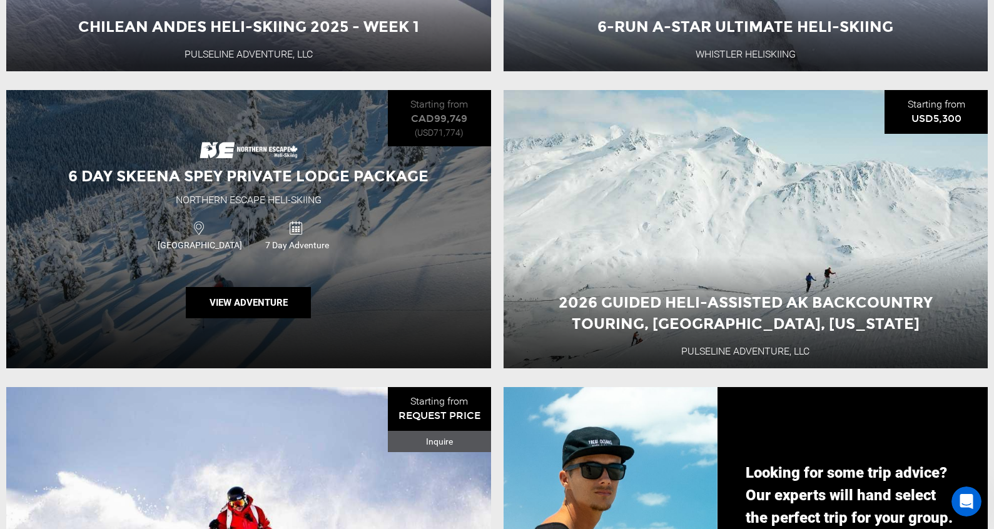
click at [343, 245] on span "7 Day Adventure" at bounding box center [297, 245] width 96 height 13
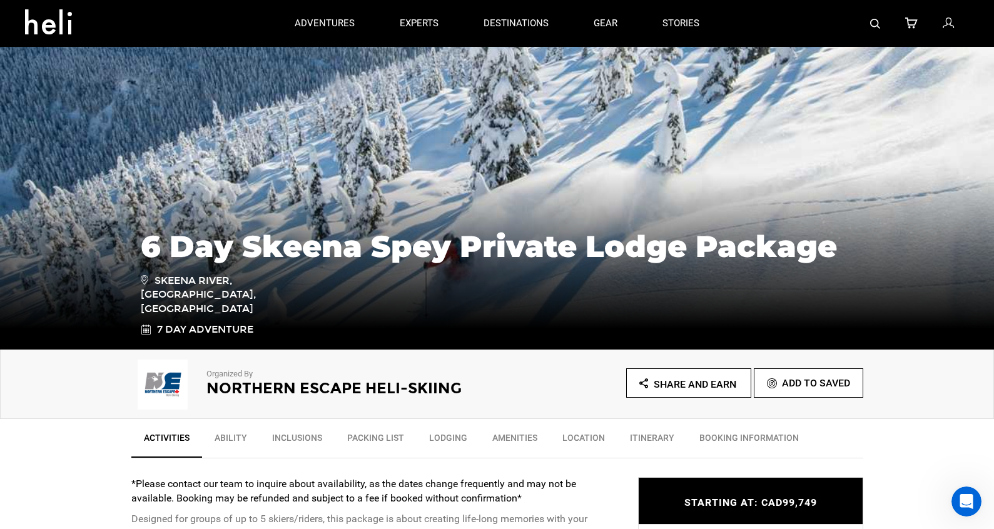
scroll to position [163, 0]
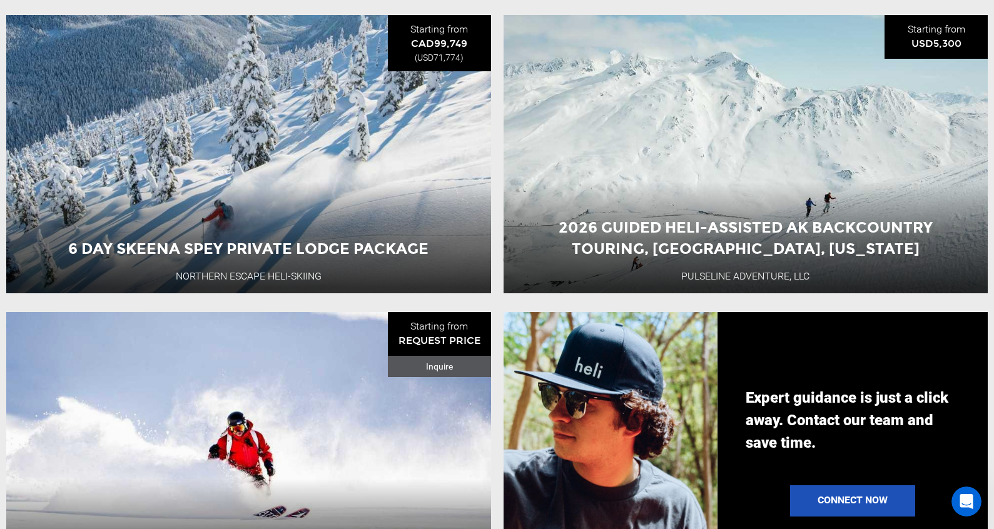
scroll to position [1330, 0]
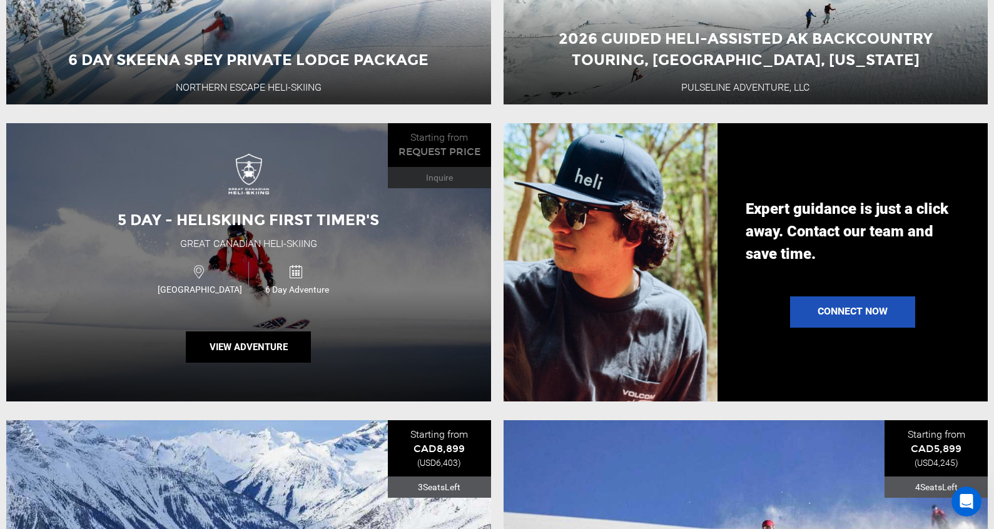
click at [311, 195] on div "5 Day - Heliskiing First Timer's Great Canadian Heli-Skiing [GEOGRAPHIC_DATA] 6…" at bounding box center [248, 262] width 485 height 278
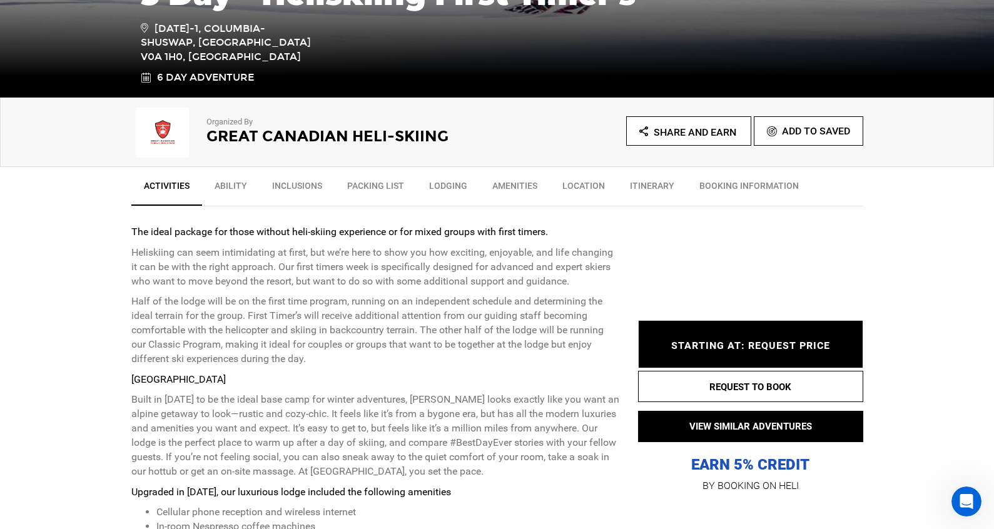
scroll to position [324, 0]
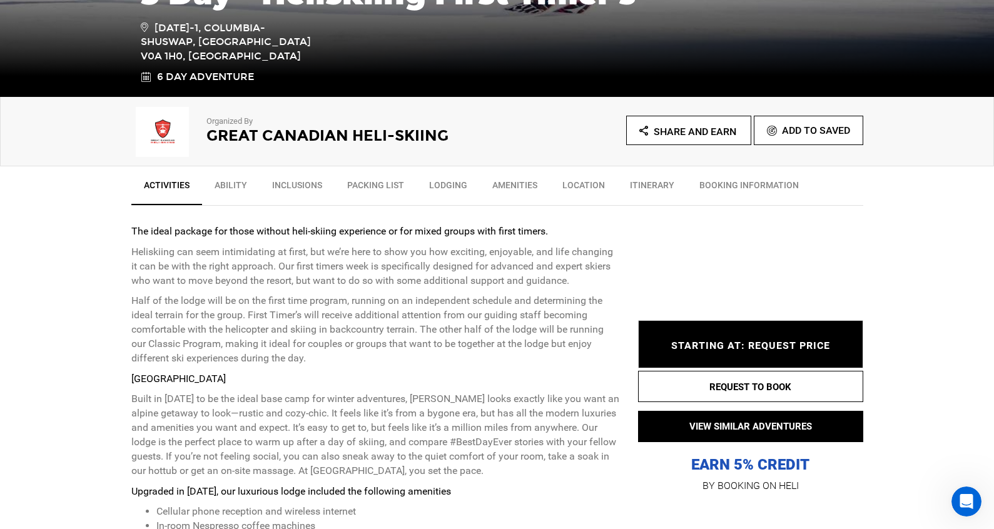
click at [575, 176] on link "Location" at bounding box center [584, 188] width 68 height 31
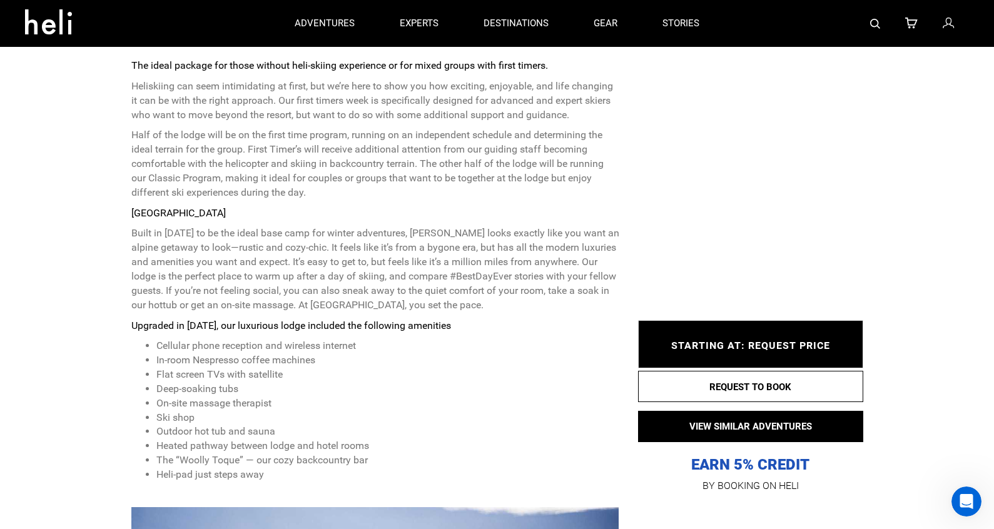
scroll to position [488, 0]
drag, startPoint x: 272, startPoint y: 224, endPoint x: 131, endPoint y: 213, distance: 141.1
click at [131, 213] on div "[GEOGRAPHIC_DATA] Built in [DATE] to be the ideal base camp for winter adventur…" at bounding box center [375, 346] width 488 height 276
click at [241, 235] on p "Built in [DATE] to be the ideal base camp for winter adventures, [PERSON_NAME] …" at bounding box center [375, 271] width 488 height 86
click at [203, 209] on strong "[GEOGRAPHIC_DATA]" at bounding box center [178, 214] width 94 height 12
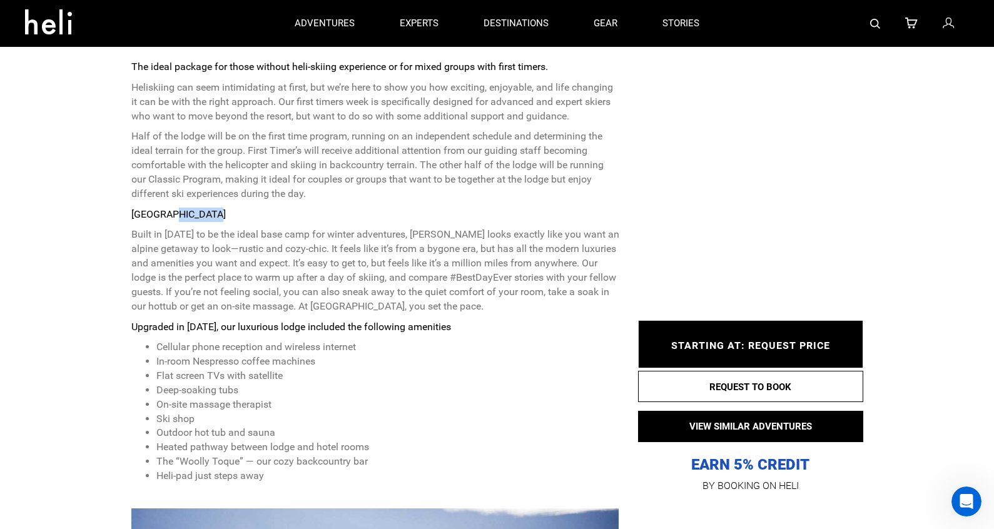
click at [203, 209] on strong "[GEOGRAPHIC_DATA]" at bounding box center [178, 214] width 94 height 12
copy div "[GEOGRAPHIC_DATA]"
click at [968, 499] on icon "Open Intercom Messenger" at bounding box center [964, 500] width 21 height 21
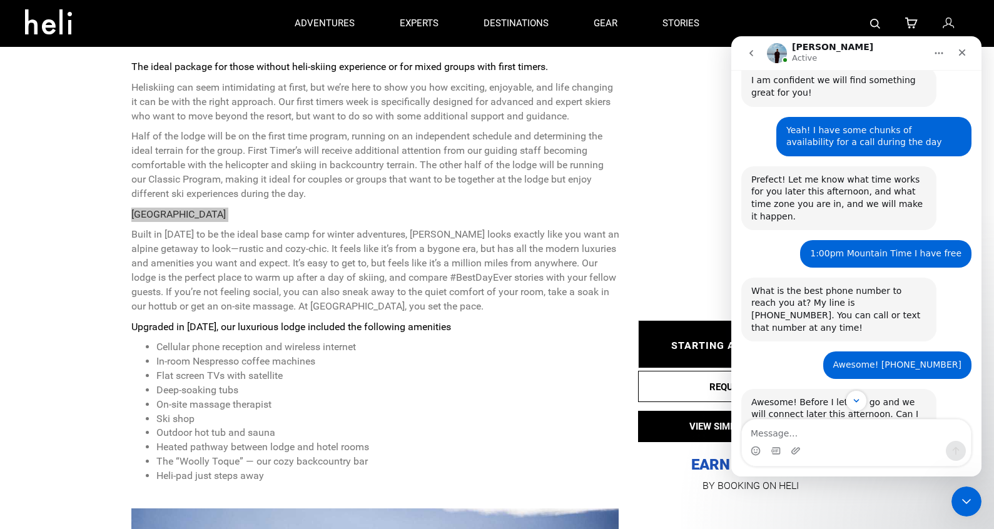
scroll to position [1344, 0]
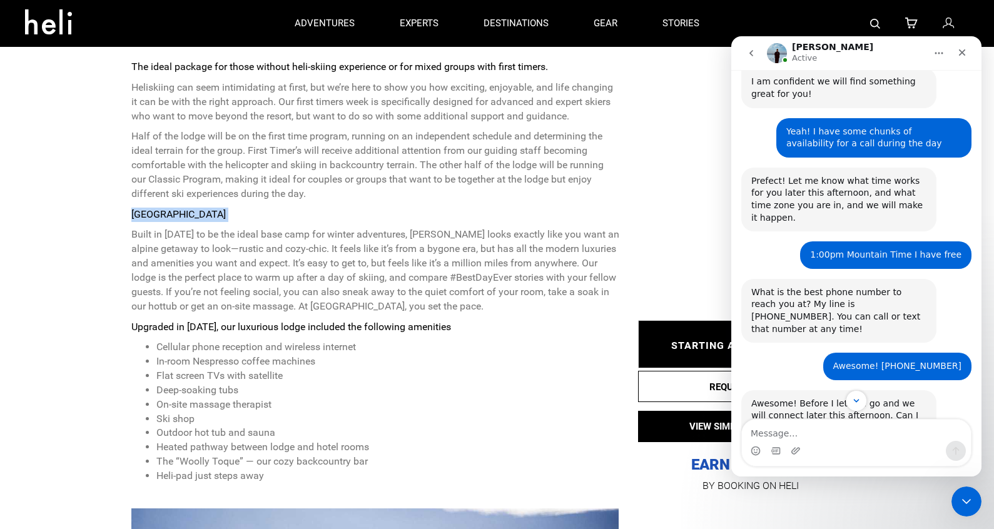
click at [589, 224] on div "[GEOGRAPHIC_DATA] Built in [DATE] to be the ideal base camp for winter adventur…" at bounding box center [375, 346] width 488 height 276
click at [963, 55] on icon "Close" at bounding box center [962, 53] width 10 height 10
